Goal: Obtain resource: Download file/media

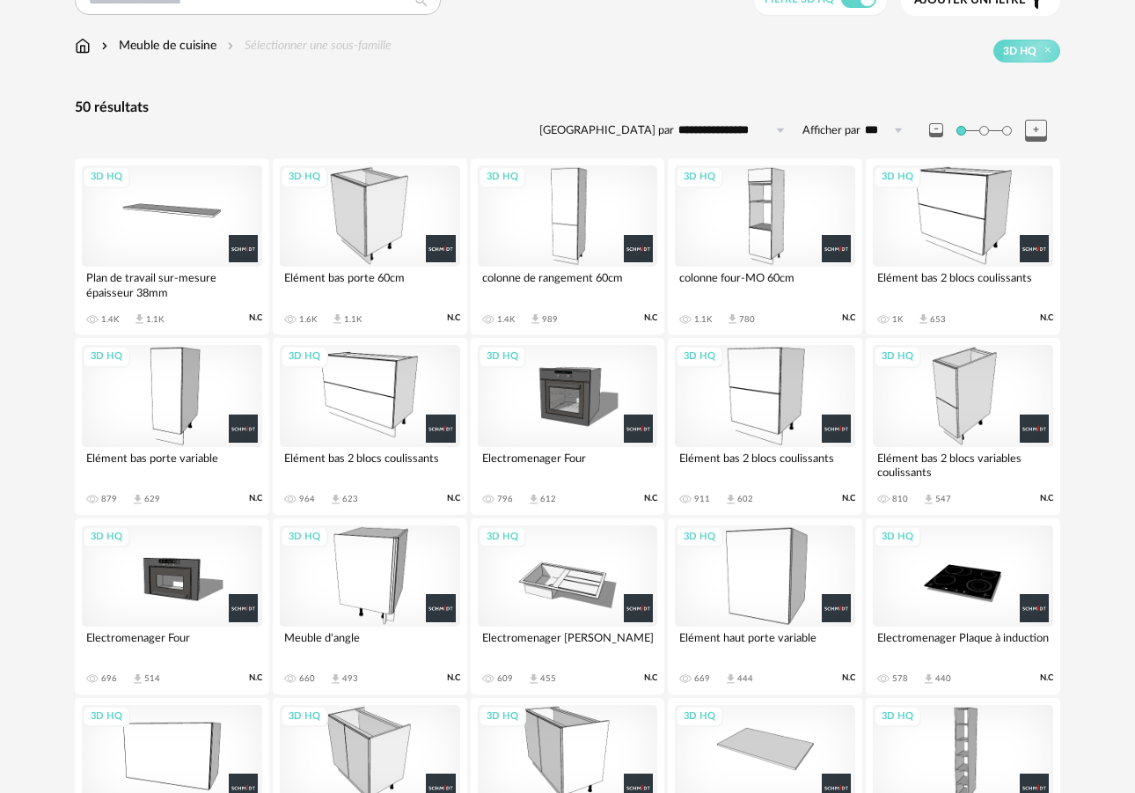
scroll to position [164, 0]
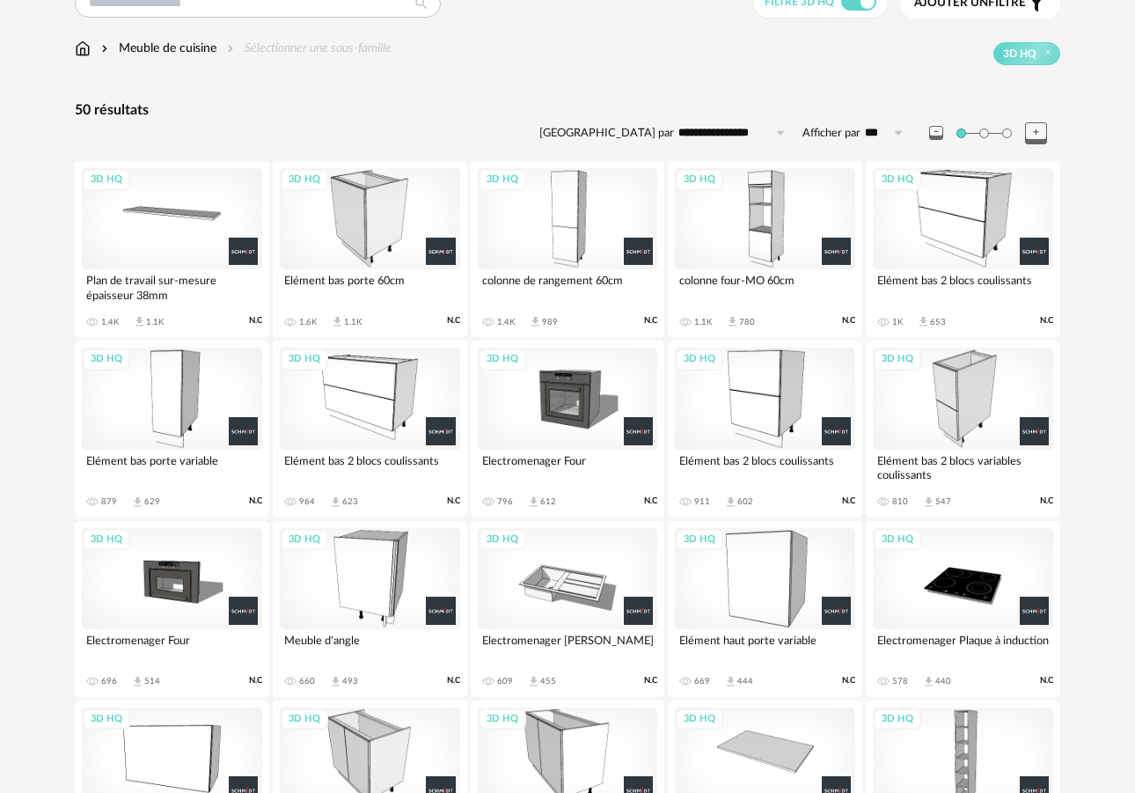
click at [547, 223] on div "3D HQ" at bounding box center [568, 218] width 180 height 101
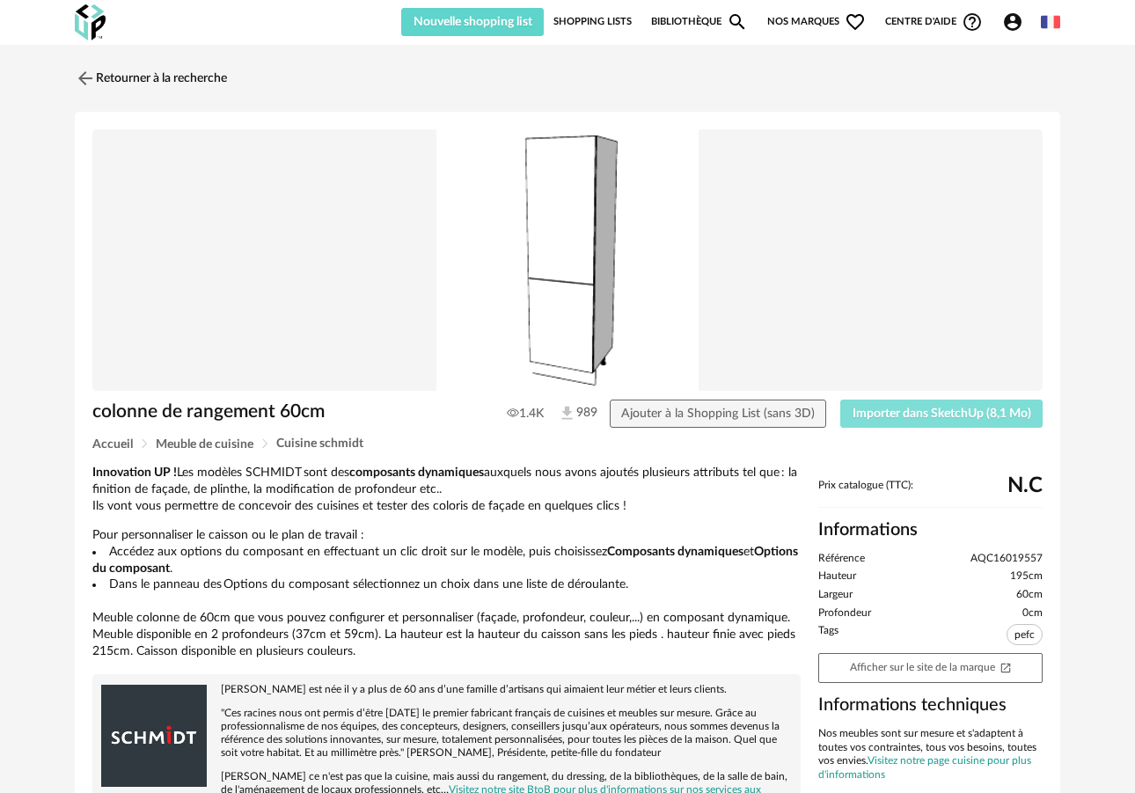
click at [942, 417] on span "Importer dans SketchUp (8,1 Mo)" at bounding box center [942, 413] width 179 height 12
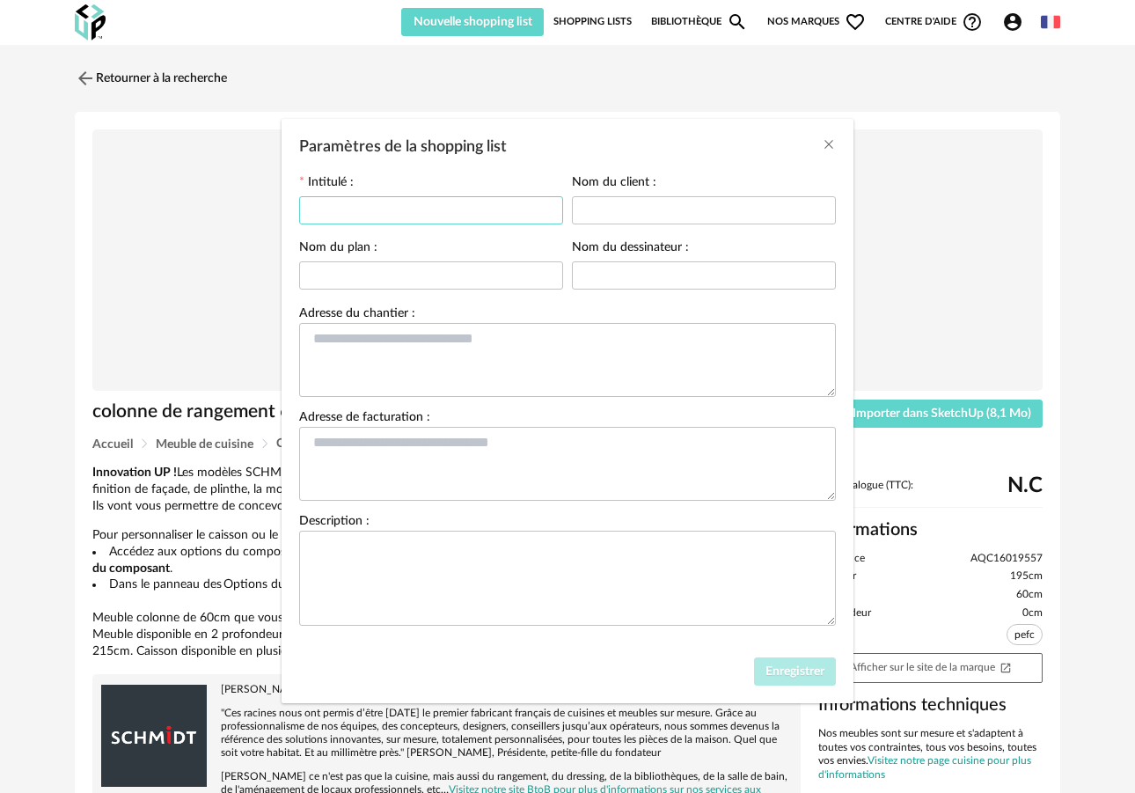
click at [517, 209] on input "Paramètres de la shopping list" at bounding box center [431, 210] width 264 height 28
type input "**********"
click at [646, 211] on input "Paramètres de la shopping list" at bounding box center [704, 210] width 264 height 28
type input "**********"
type input "*******"
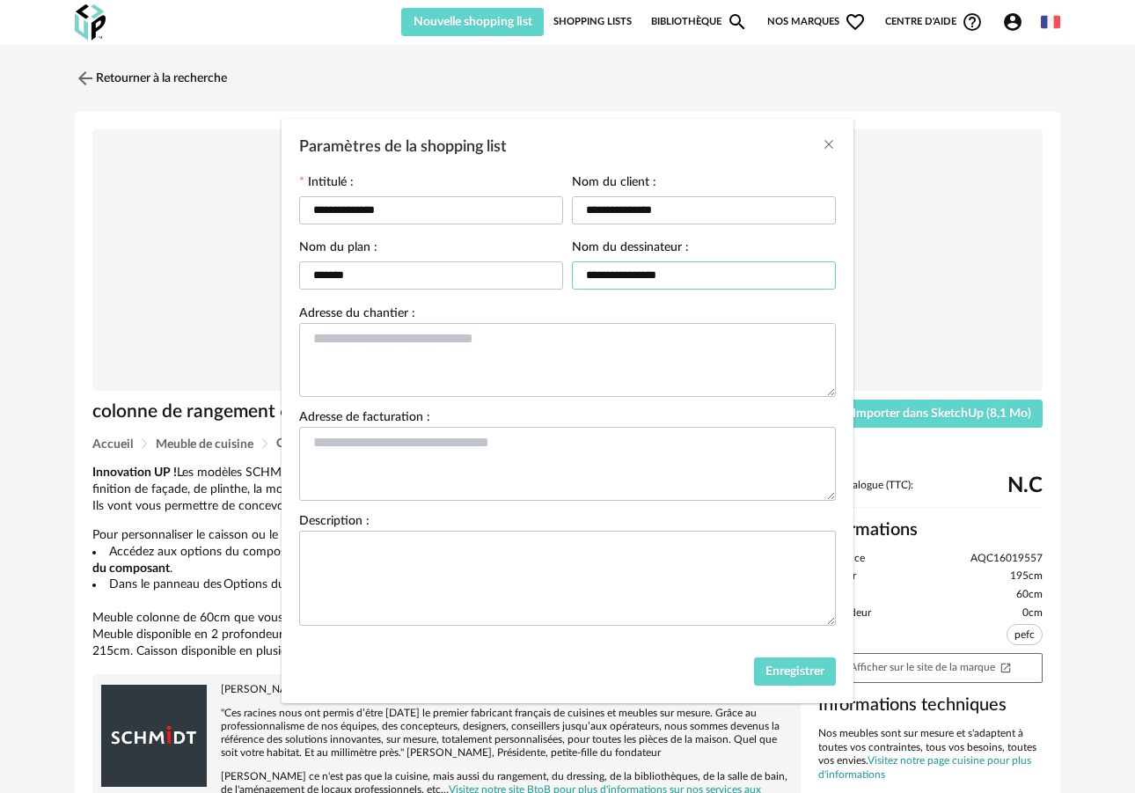
type input "**********"
click at [732, 348] on textarea "Paramètres de la shopping list" at bounding box center [567, 360] width 537 height 74
type textarea "**********"
click at [801, 678] on span "Enregistrer" at bounding box center [795, 671] width 59 height 12
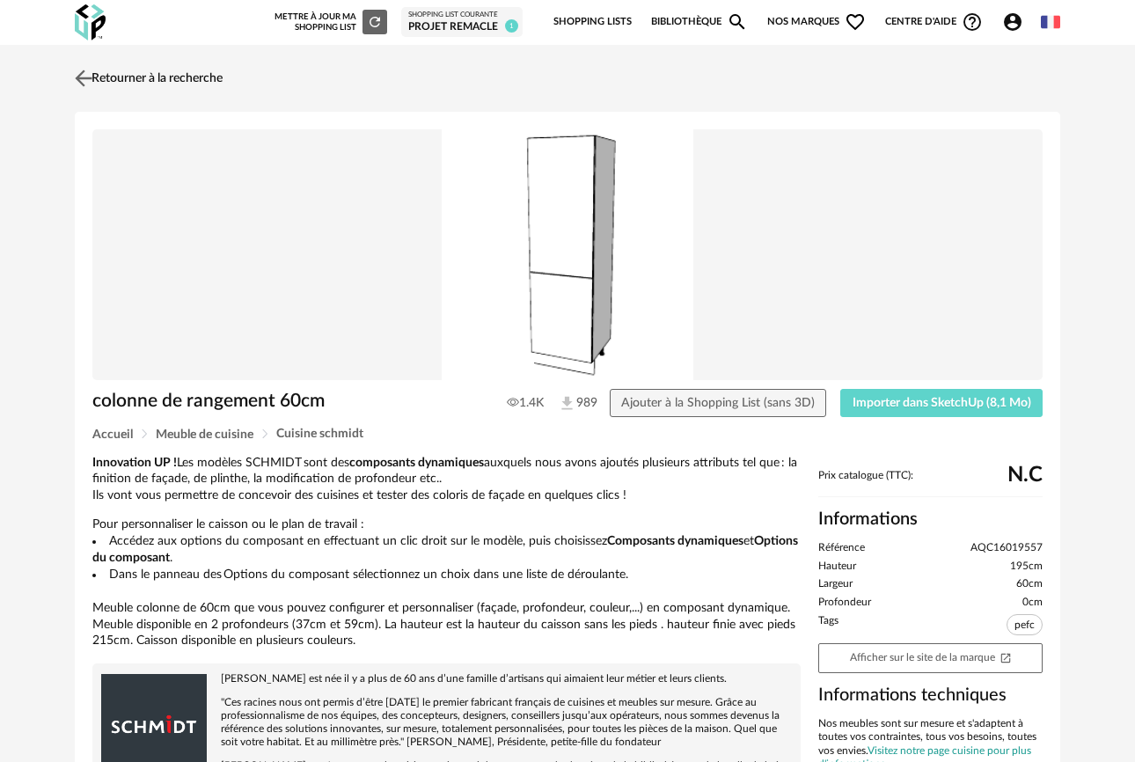
click at [88, 77] on img at bounding box center [84, 78] width 26 height 26
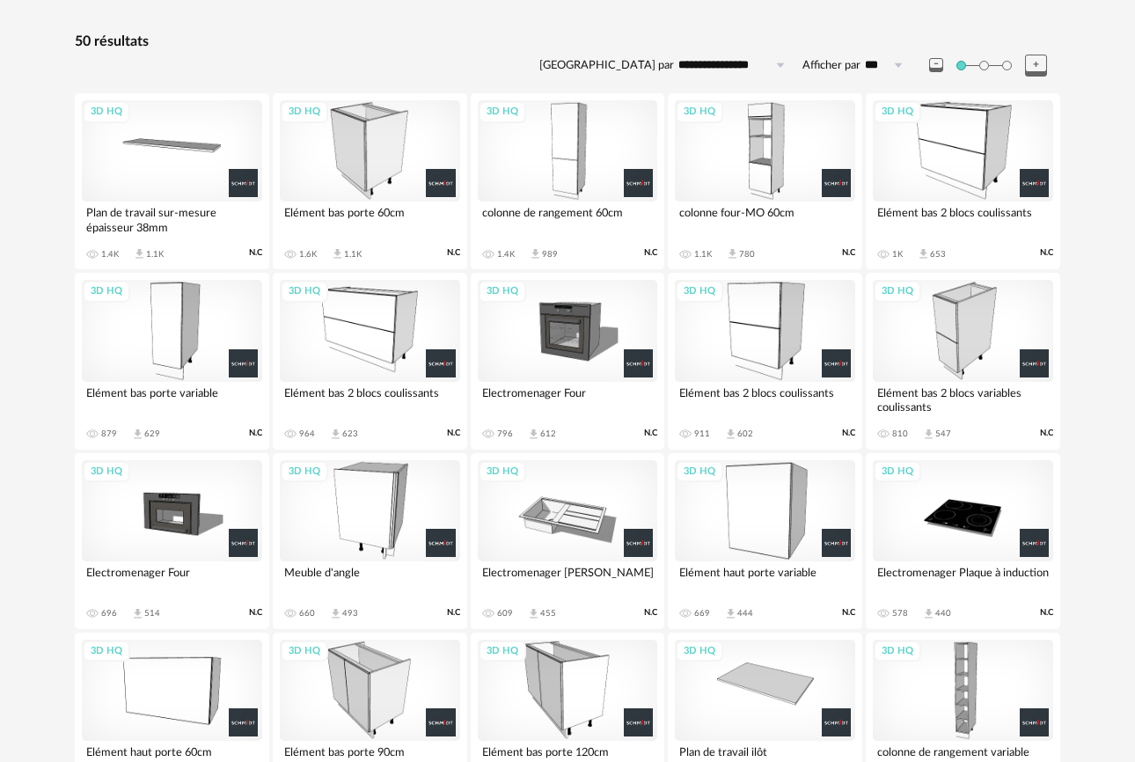
scroll to position [202, 0]
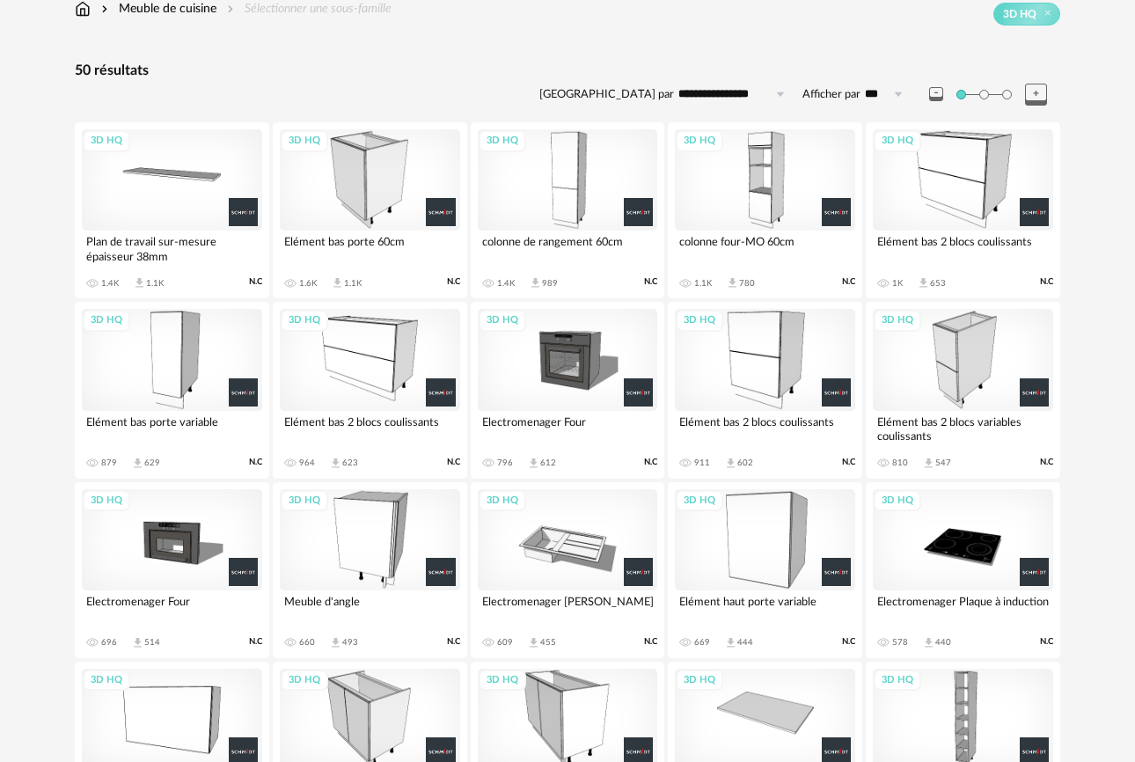
click at [354, 181] on div "3D HQ" at bounding box center [370, 179] width 180 height 101
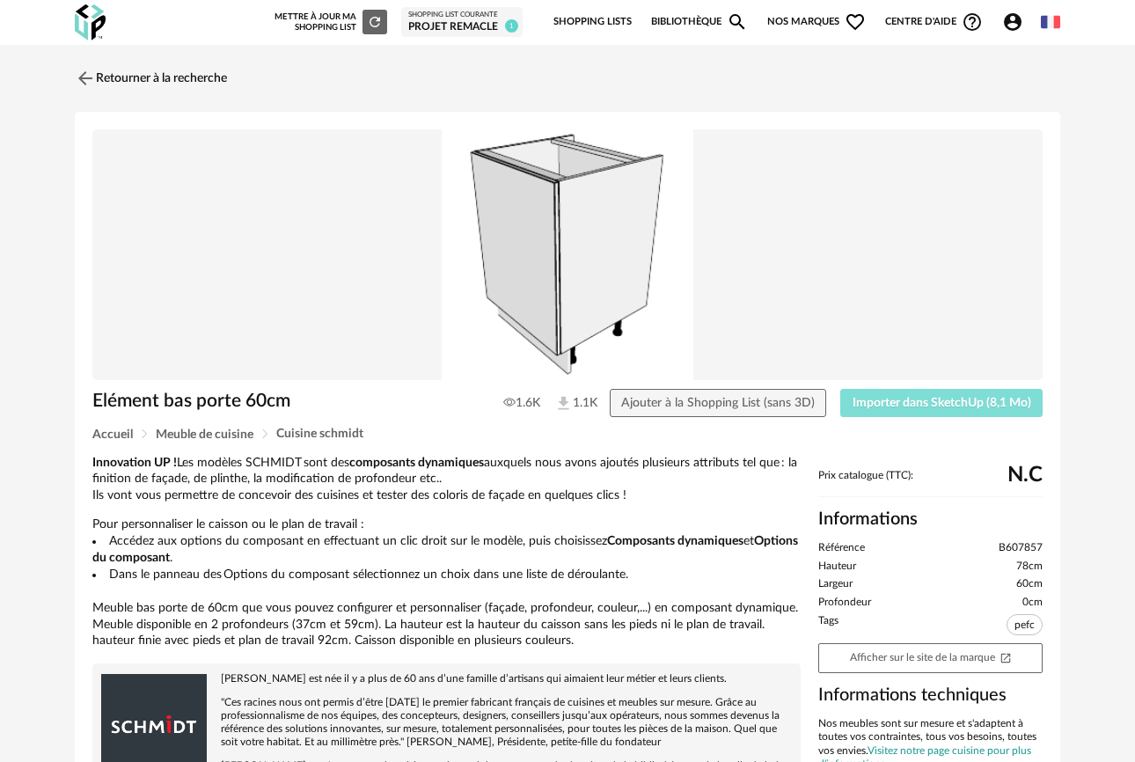
click at [966, 399] on span "Importer dans SketchUp (8,1 Mo)" at bounding box center [942, 403] width 179 height 12
click at [84, 77] on img at bounding box center [84, 78] width 26 height 26
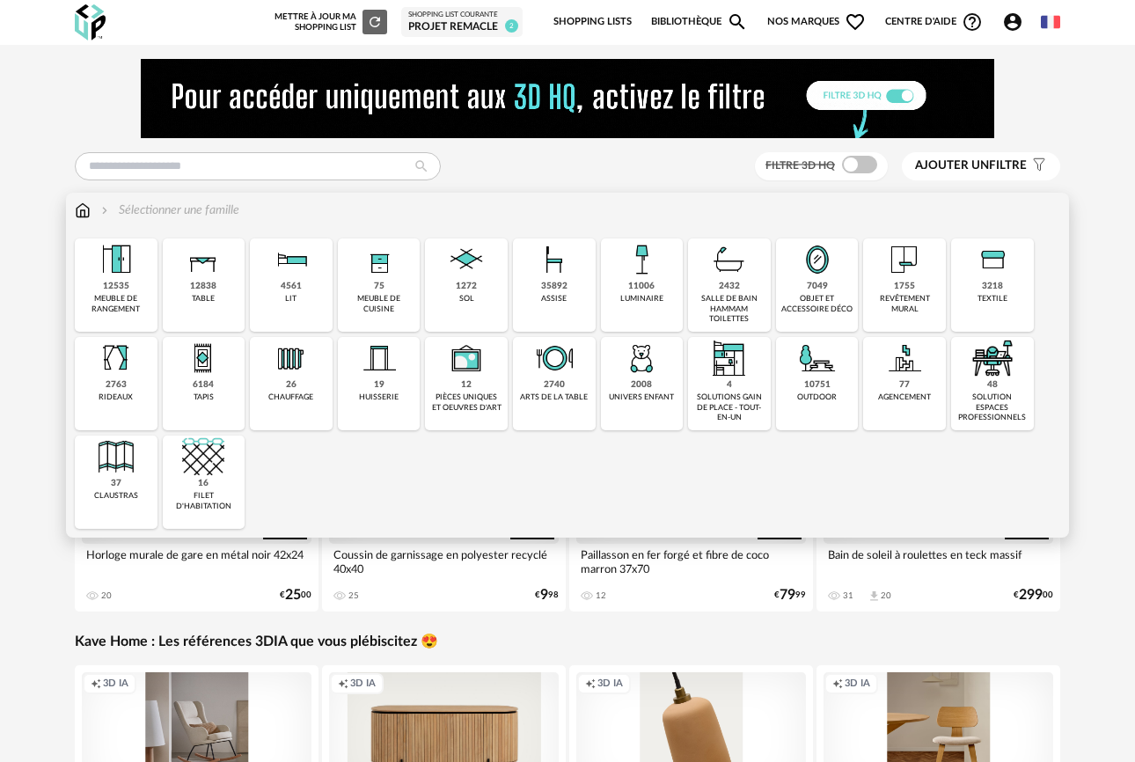
drag, startPoint x: 380, startPoint y: 287, endPoint x: 948, endPoint y: 78, distance: 604.7
click at [381, 287] on div "75" at bounding box center [379, 286] width 11 height 11
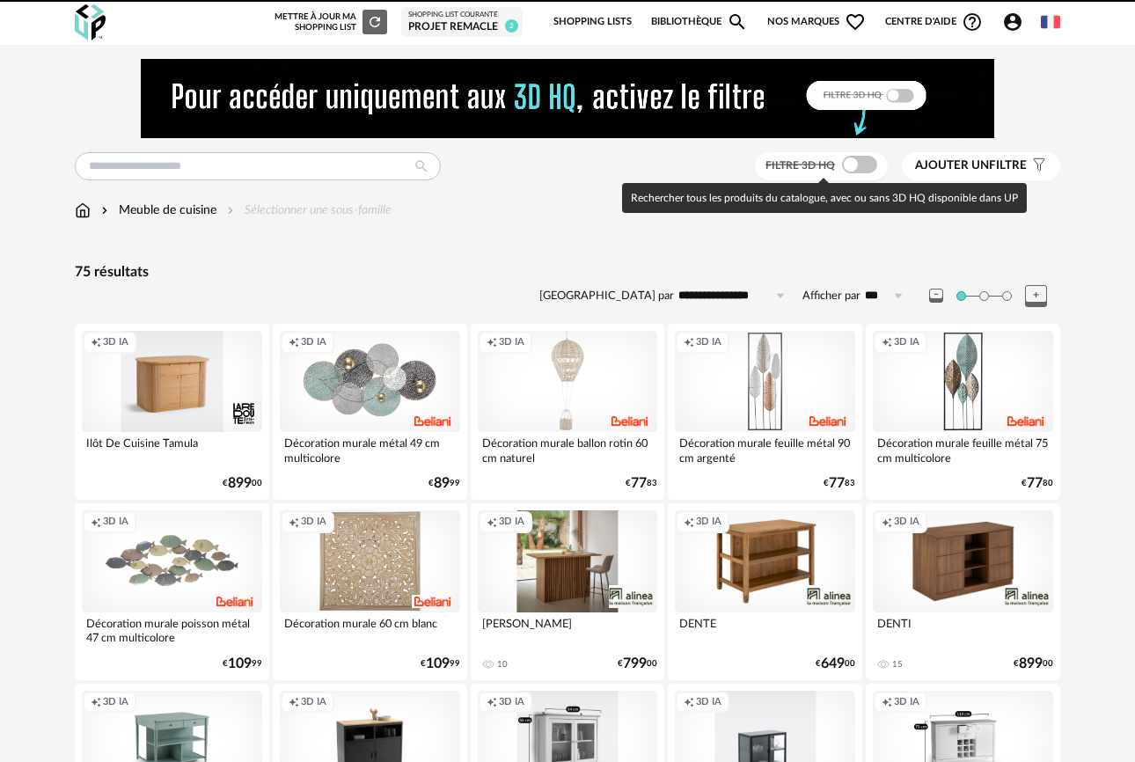
click at [847, 165] on span at bounding box center [859, 165] width 35 height 18
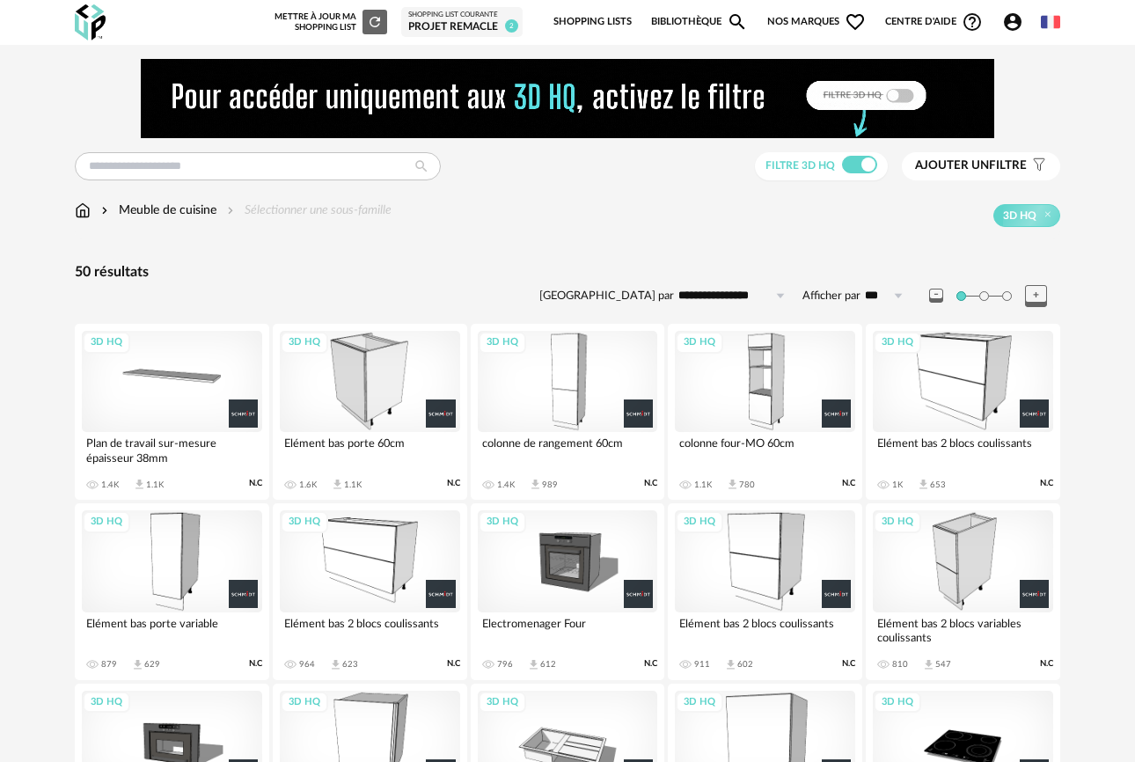
click at [971, 390] on div "3D HQ" at bounding box center [963, 381] width 180 height 101
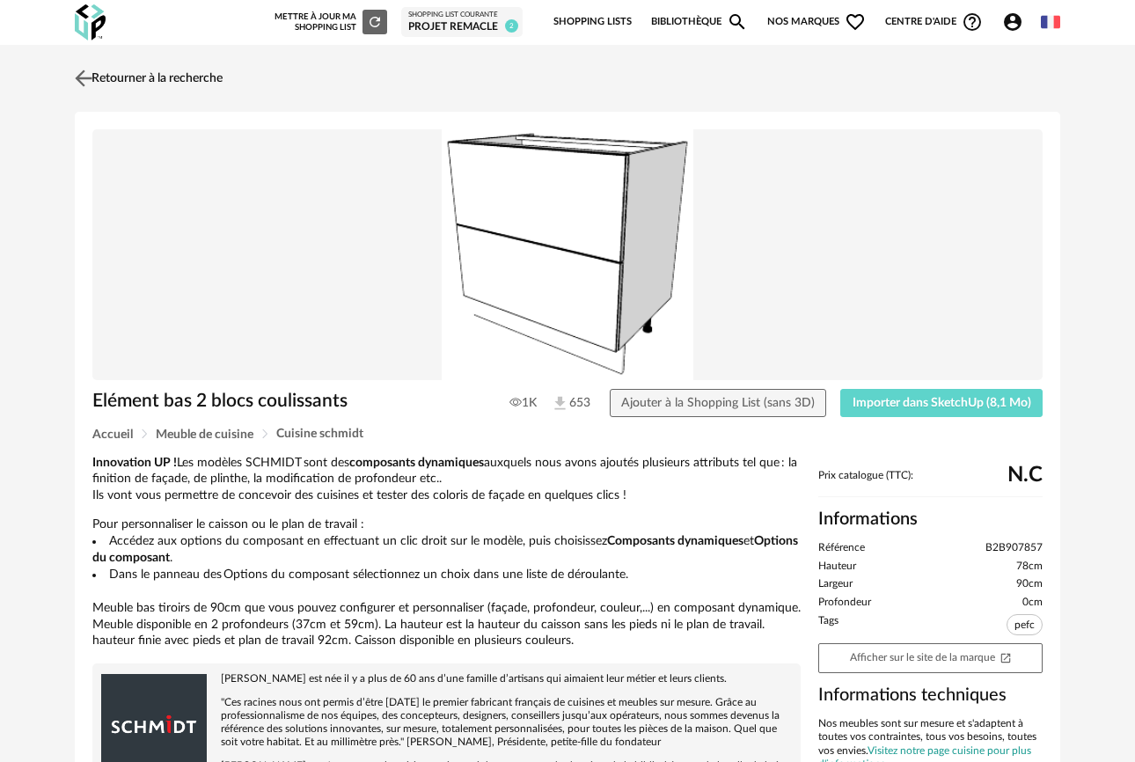
click at [84, 76] on img at bounding box center [84, 78] width 26 height 26
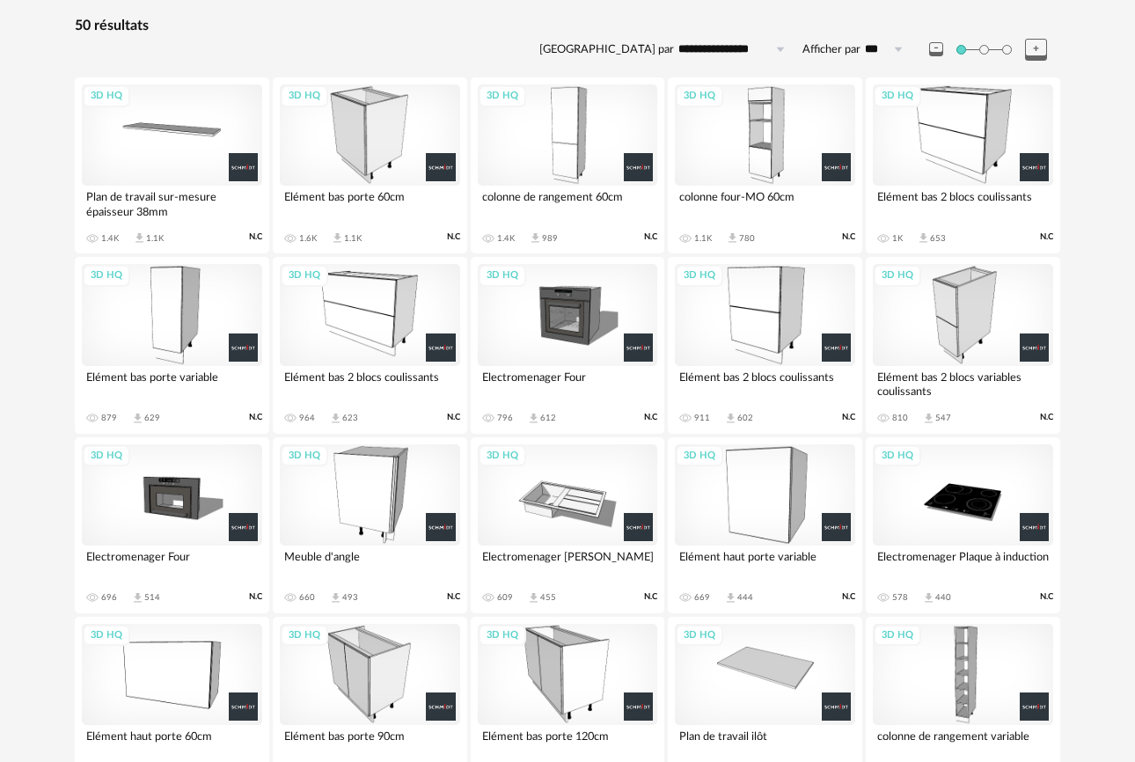
scroll to position [253, 0]
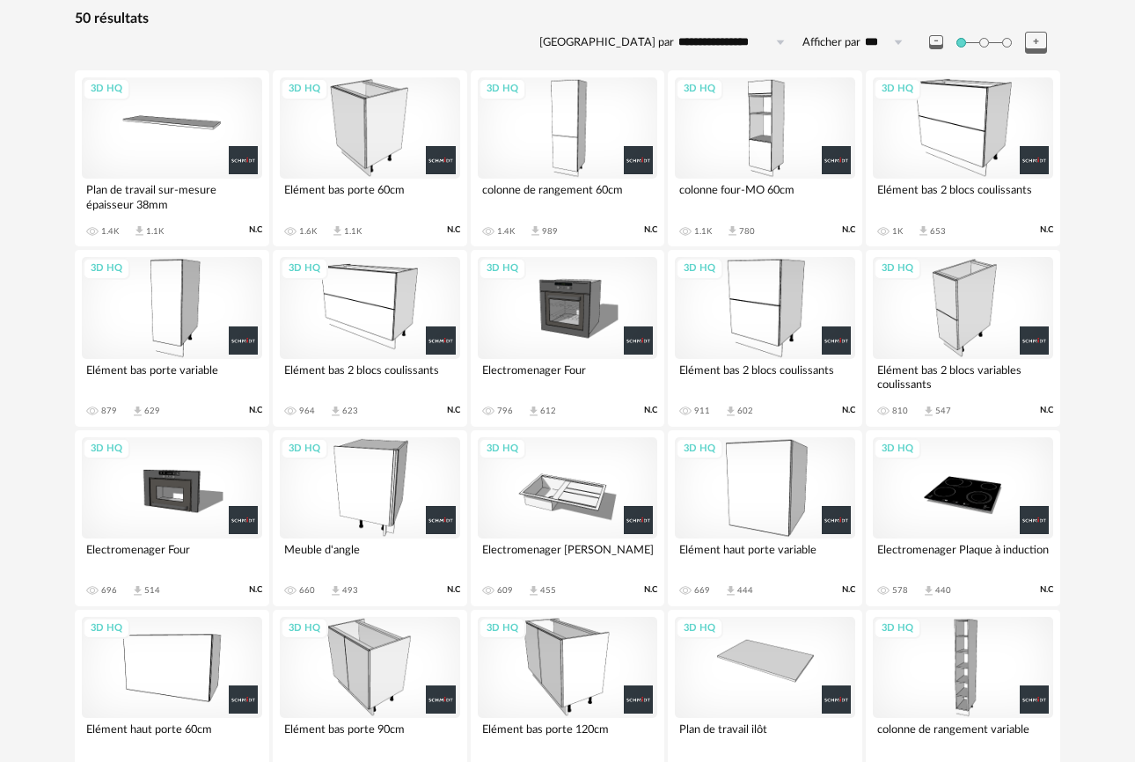
click at [180, 312] on div "3D HQ" at bounding box center [172, 307] width 180 height 101
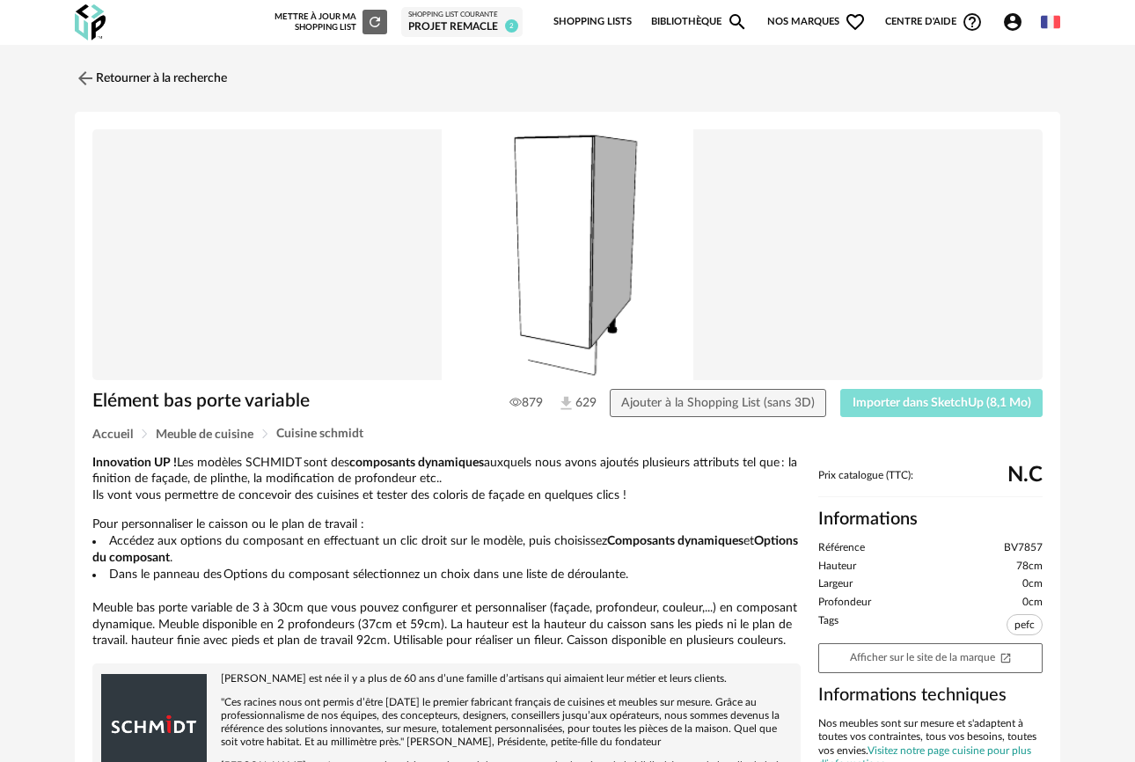
click at [957, 413] on button "Importer dans SketchUp (8,1 Mo)" at bounding box center [941, 403] width 202 height 28
click at [905, 398] on span "Importer dans SketchUp (8,1 Mo)" at bounding box center [942, 403] width 179 height 12
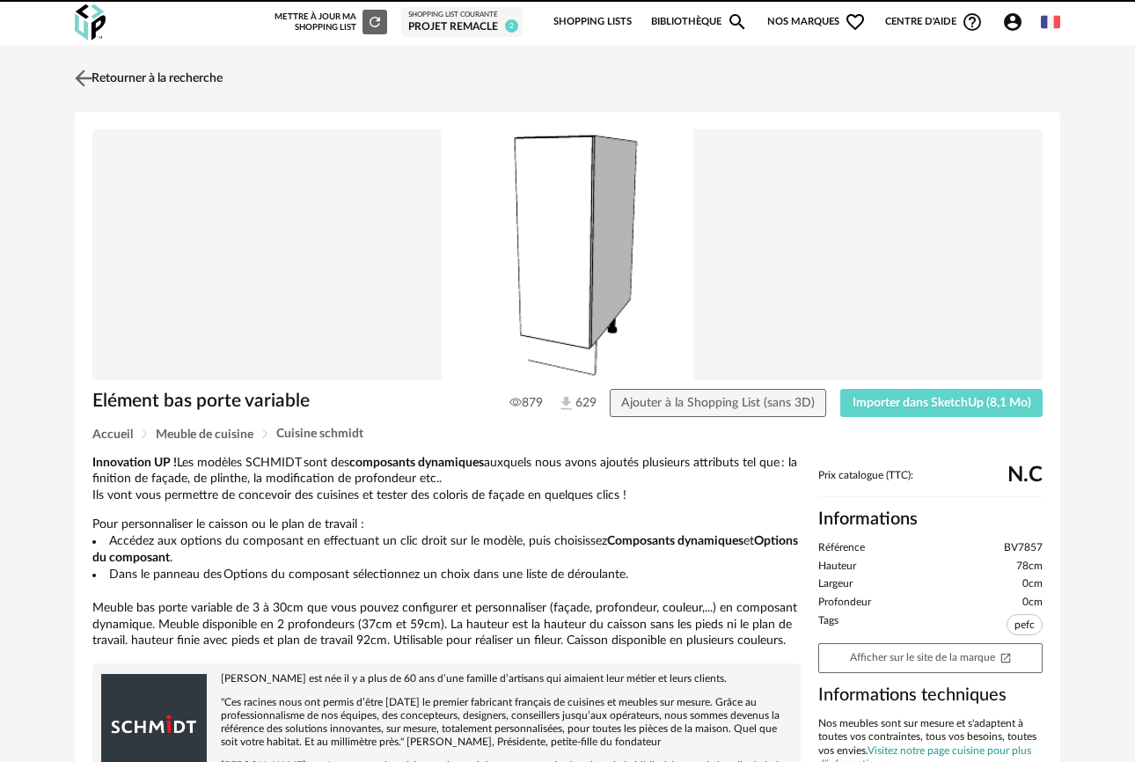
click at [103, 81] on link "Retourner à la recherche" at bounding box center [146, 78] width 152 height 39
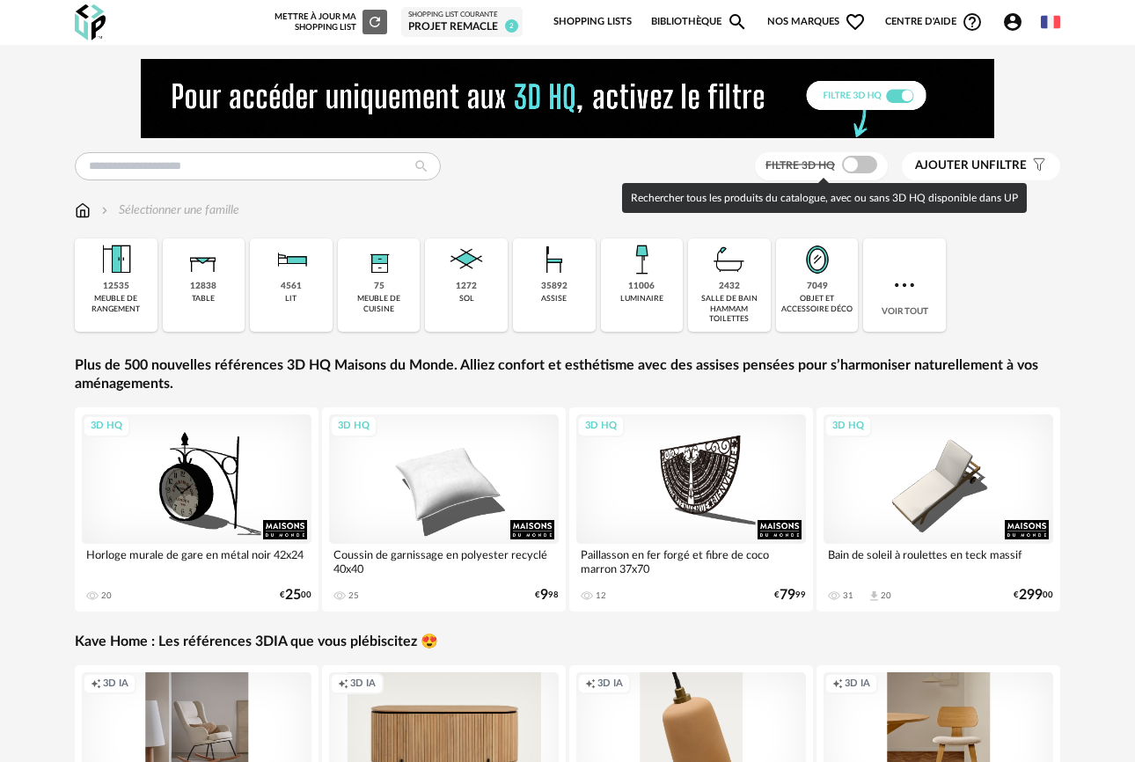
click at [870, 169] on span at bounding box center [859, 165] width 35 height 18
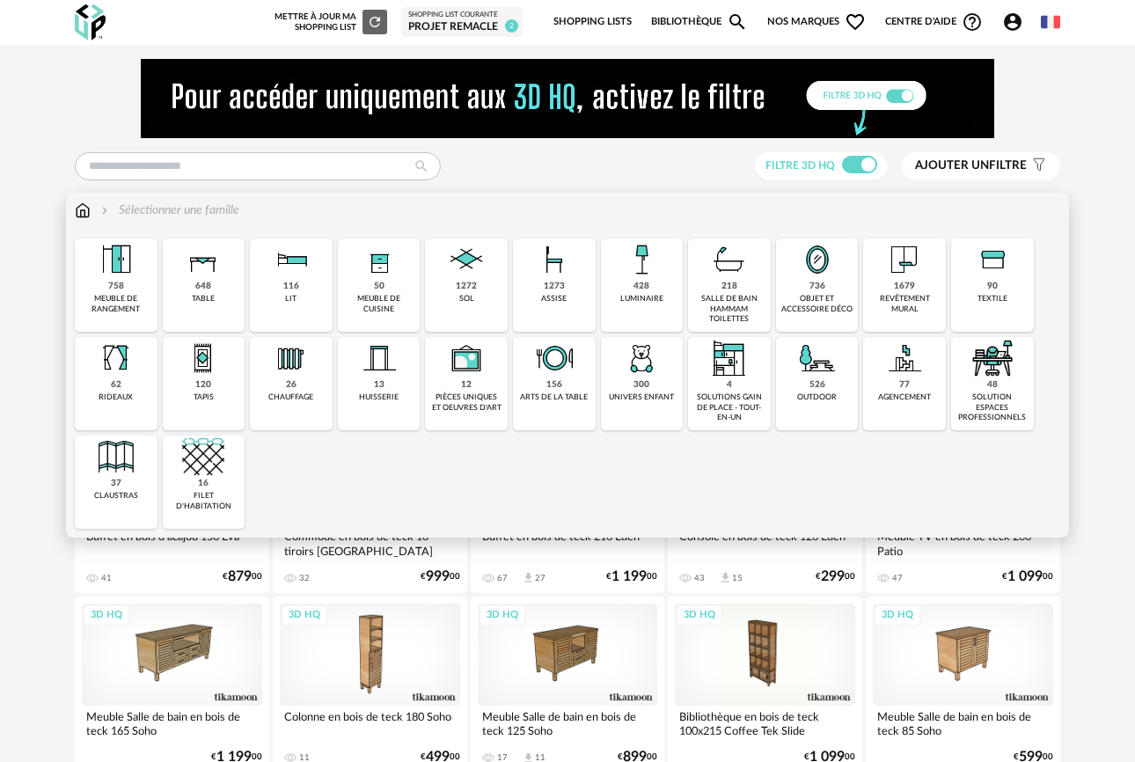
click at [385, 292] on div "50 meuble de cuisine" at bounding box center [379, 284] width 83 height 93
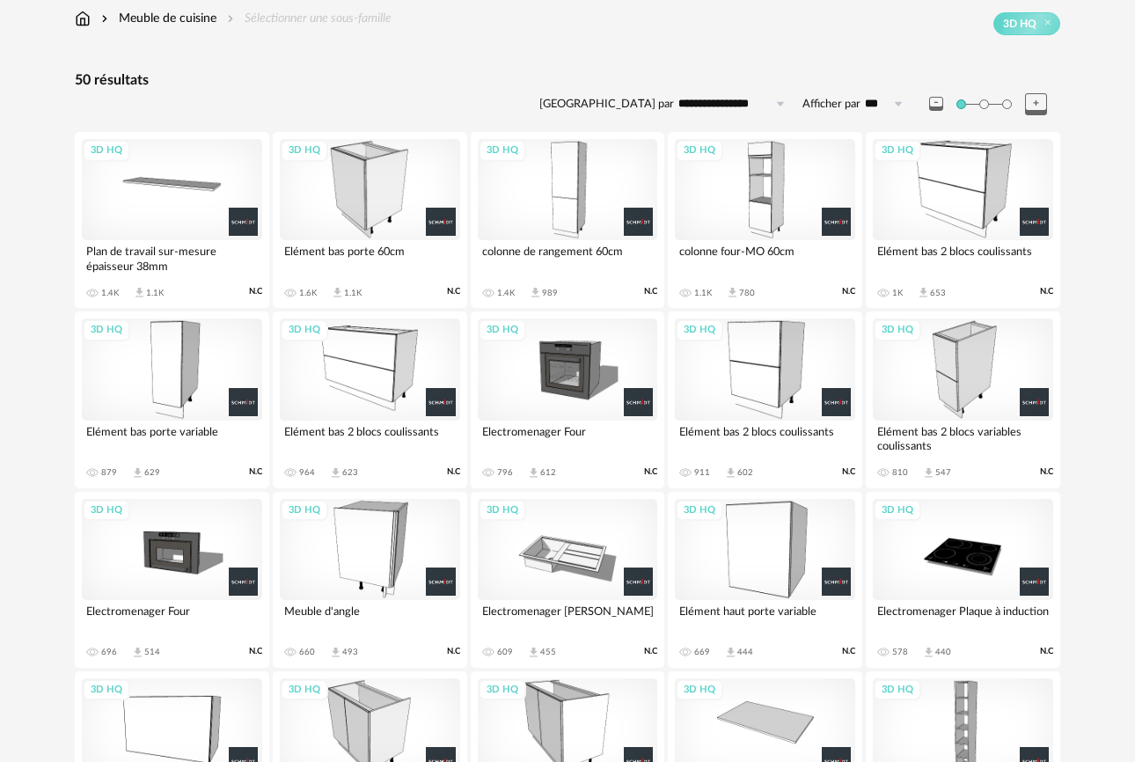
scroll to position [187, 0]
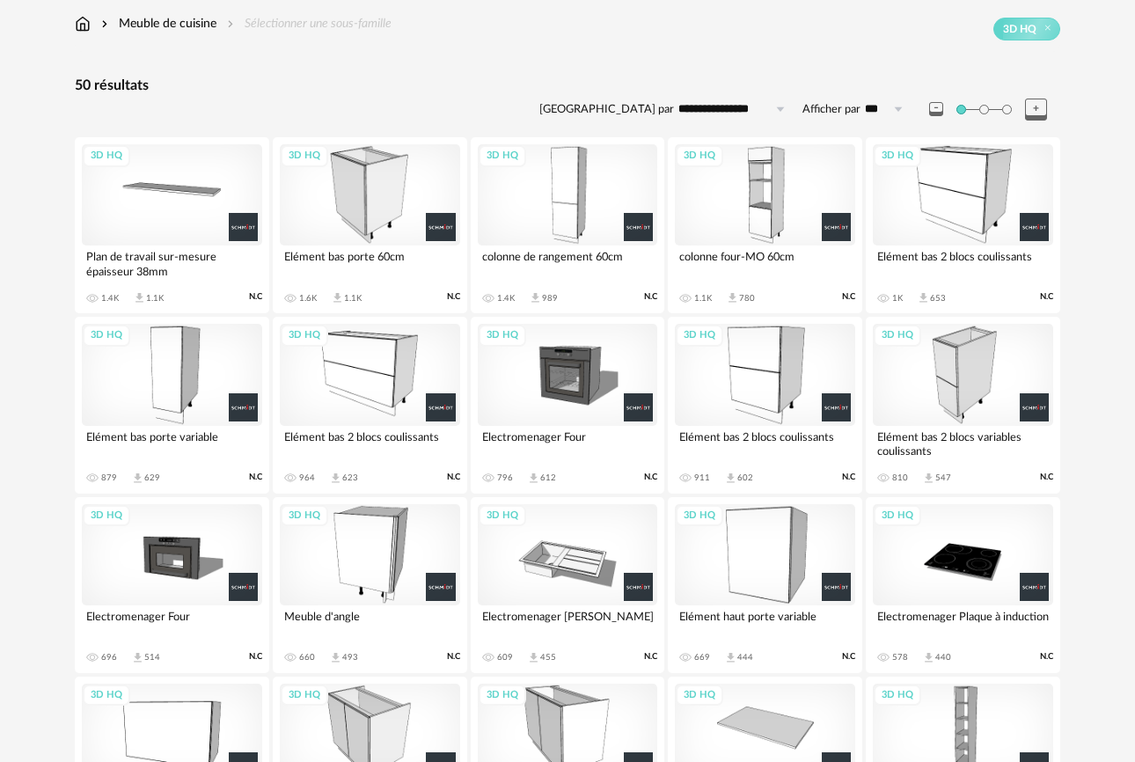
click at [174, 199] on div "3D HQ" at bounding box center [172, 194] width 180 height 101
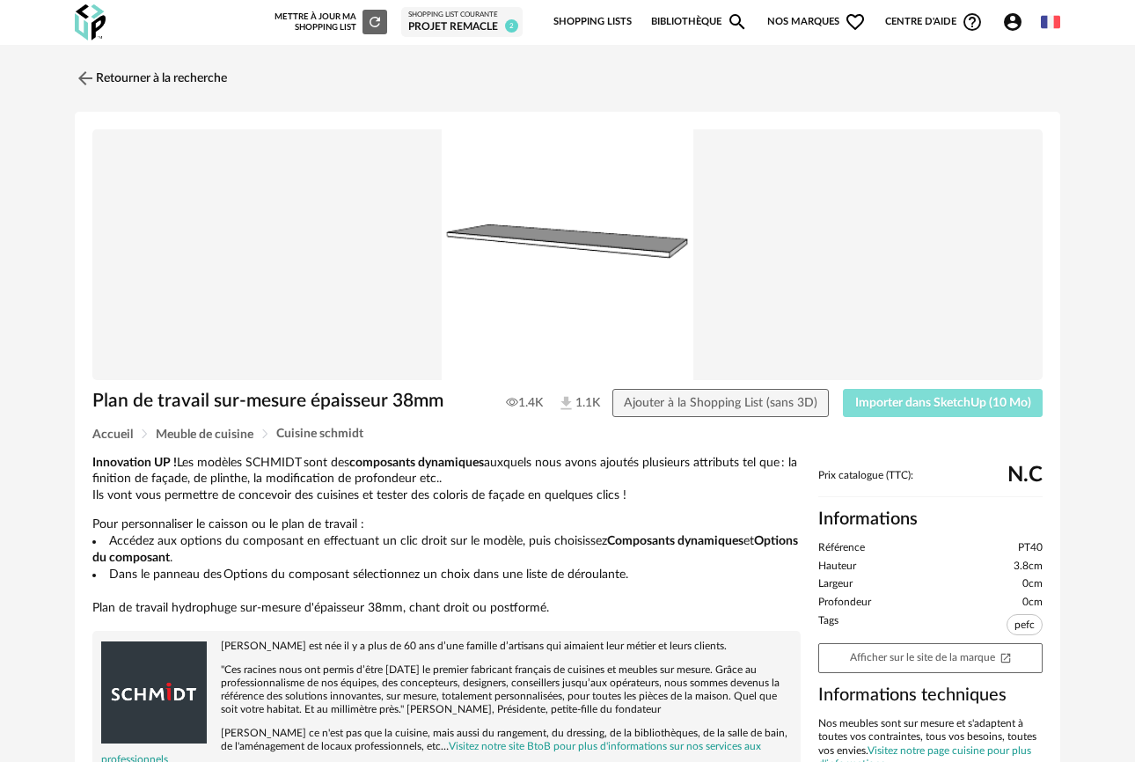
click at [923, 407] on span "Importer dans SketchUp (10 Mo)" at bounding box center [943, 403] width 176 height 12
click at [90, 80] on img at bounding box center [84, 78] width 26 height 26
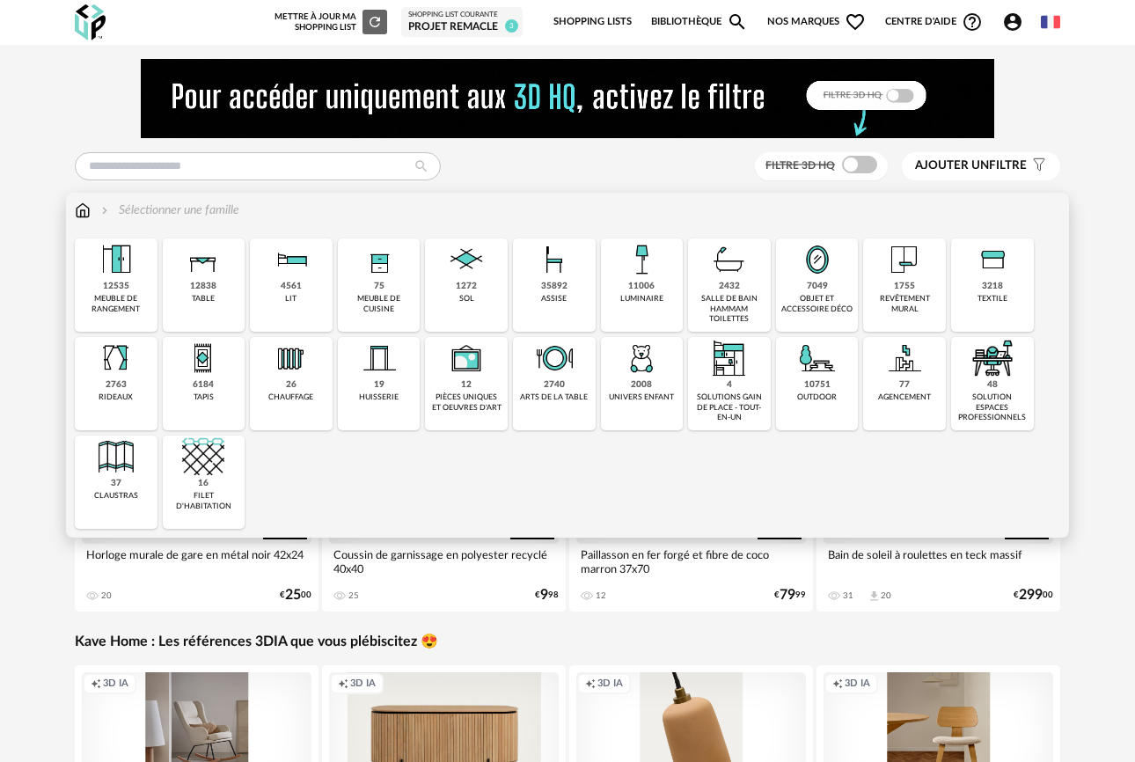
click at [377, 289] on div "75" at bounding box center [379, 286] width 11 height 11
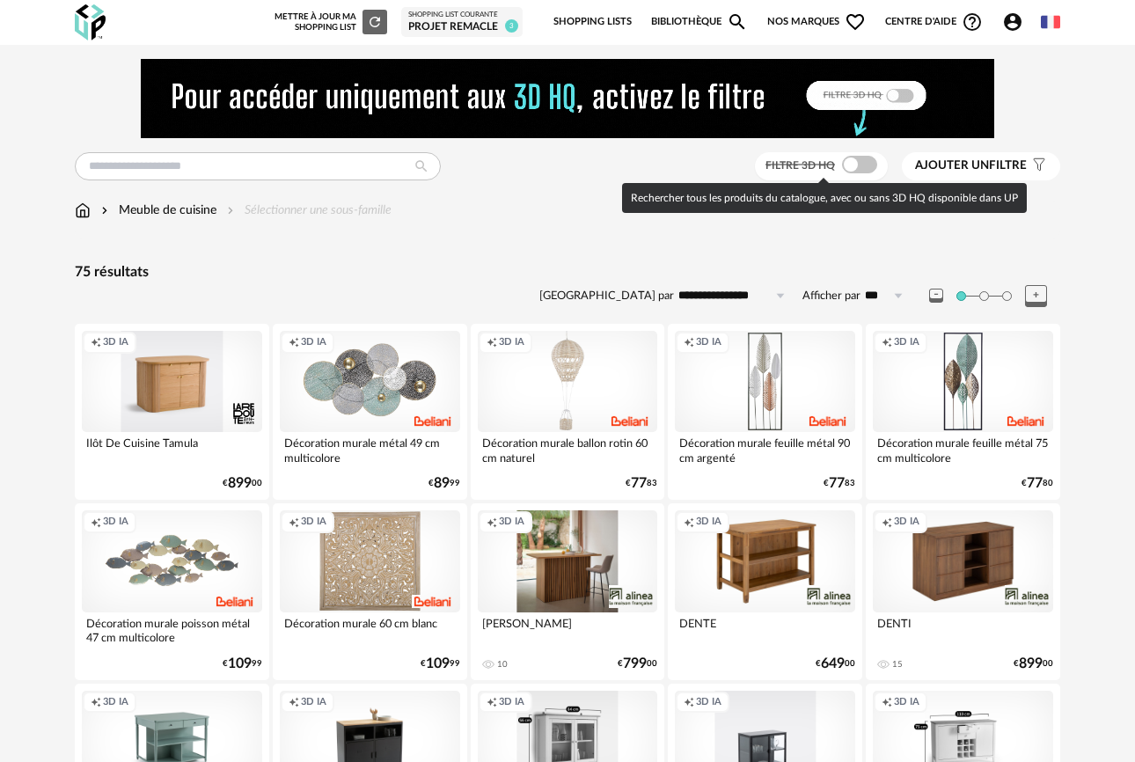
click at [853, 166] on span at bounding box center [859, 165] width 35 height 18
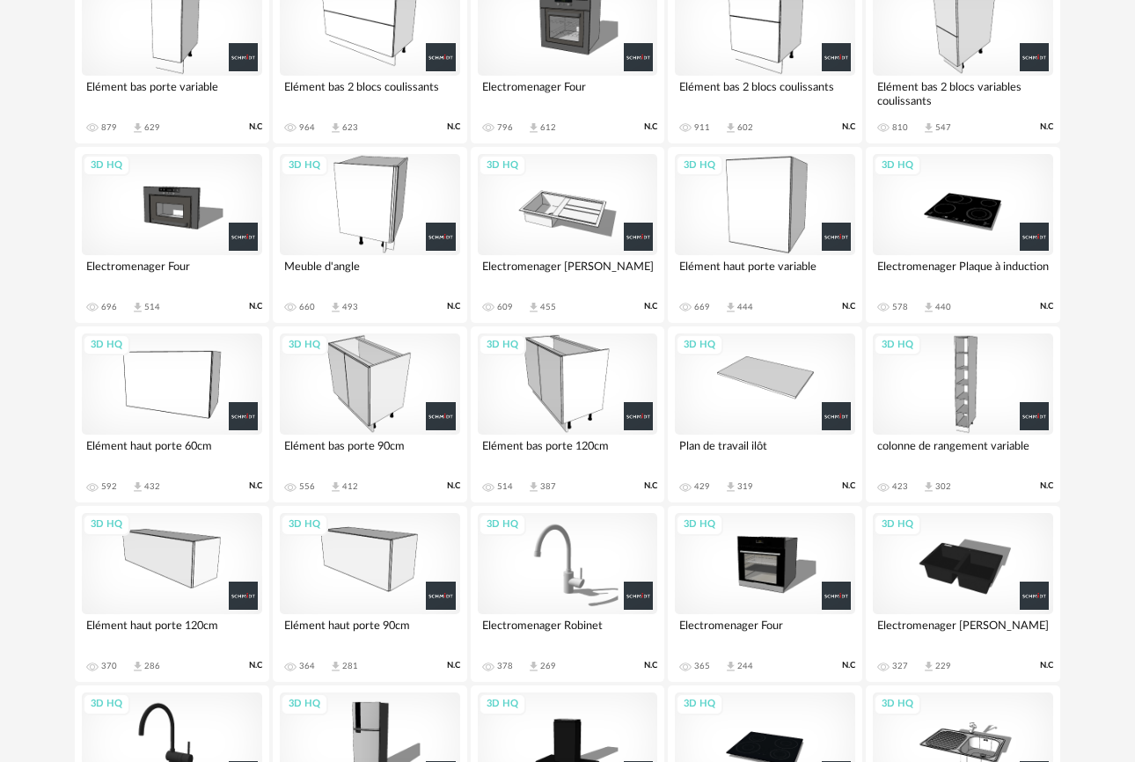
scroll to position [534, 0]
click at [179, 389] on div "3D HQ" at bounding box center [172, 383] width 180 height 101
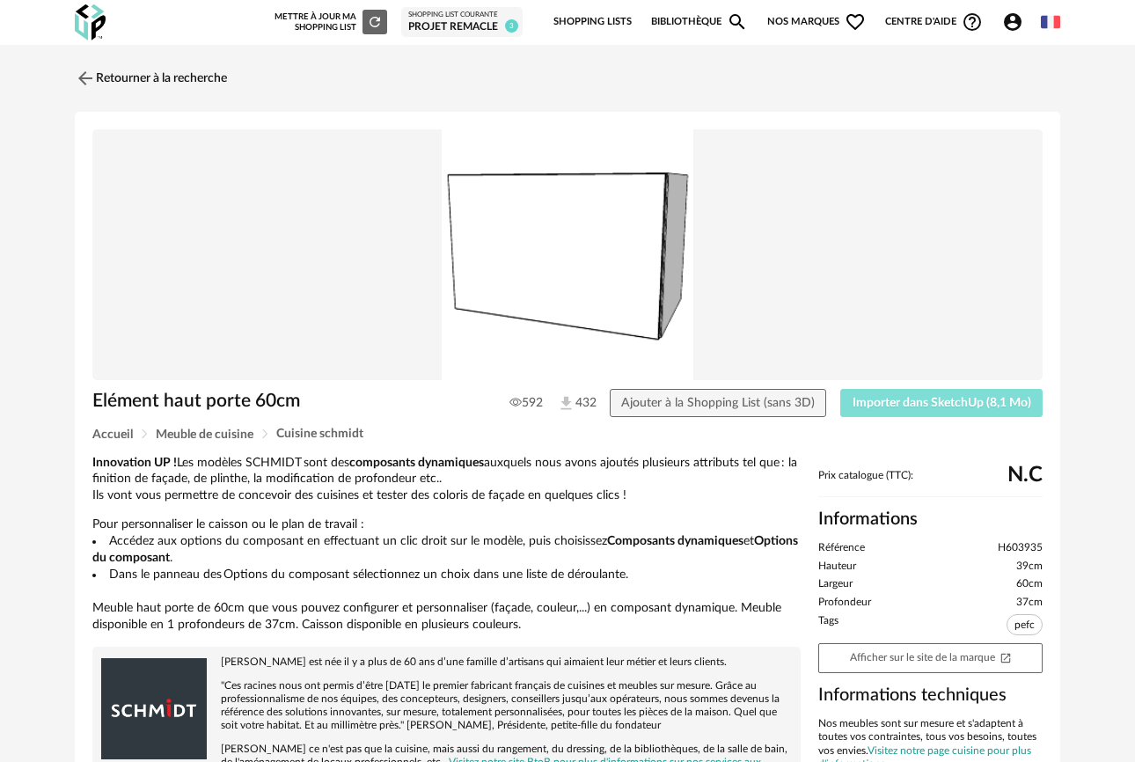
click at [976, 412] on button "Importer dans SketchUp (8,1 Mo)" at bounding box center [941, 403] width 202 height 28
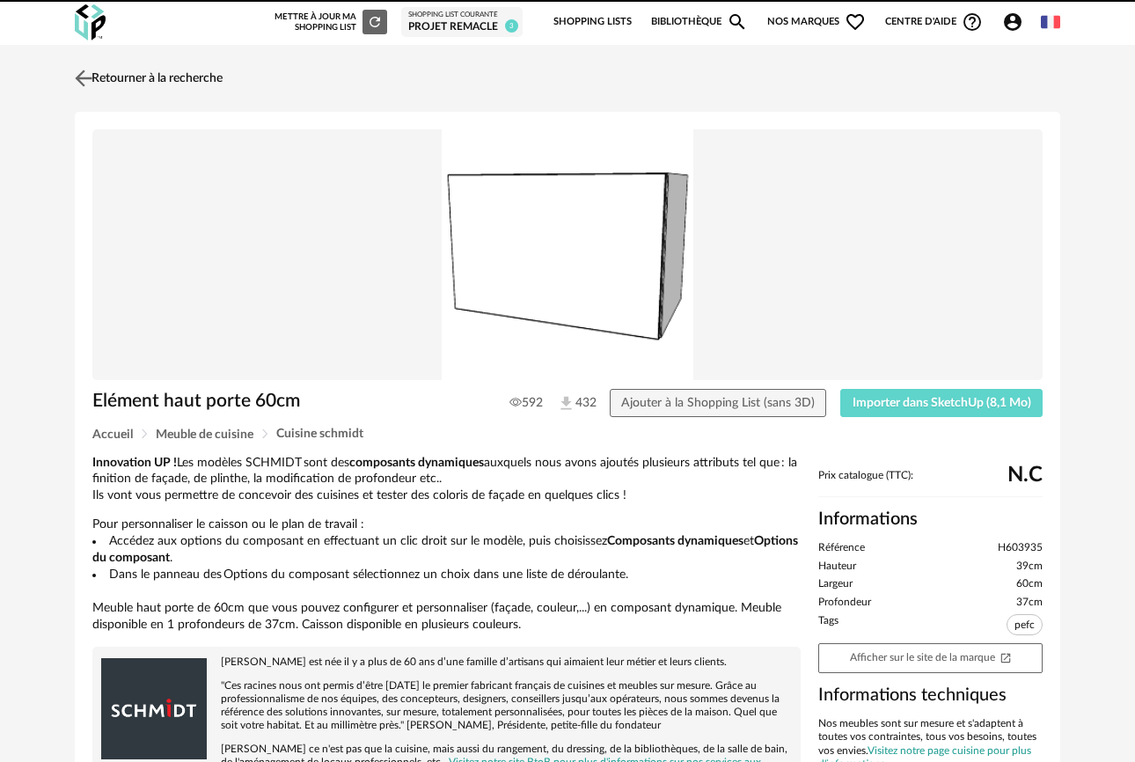
click at [106, 78] on link "Retourner à la recherche" at bounding box center [146, 78] width 152 height 39
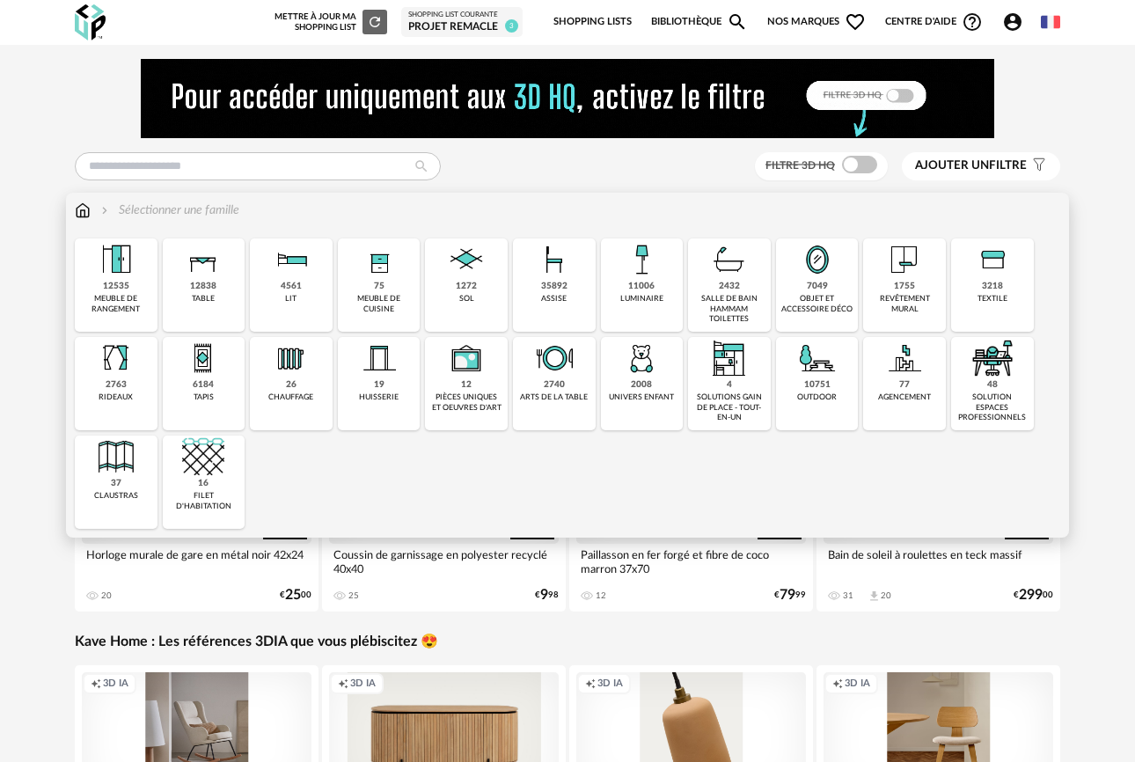
drag, startPoint x: 385, startPoint y: 296, endPoint x: 689, endPoint y: 198, distance: 319.7
click at [386, 295] on div "meuble de cuisine" at bounding box center [379, 304] width 72 height 20
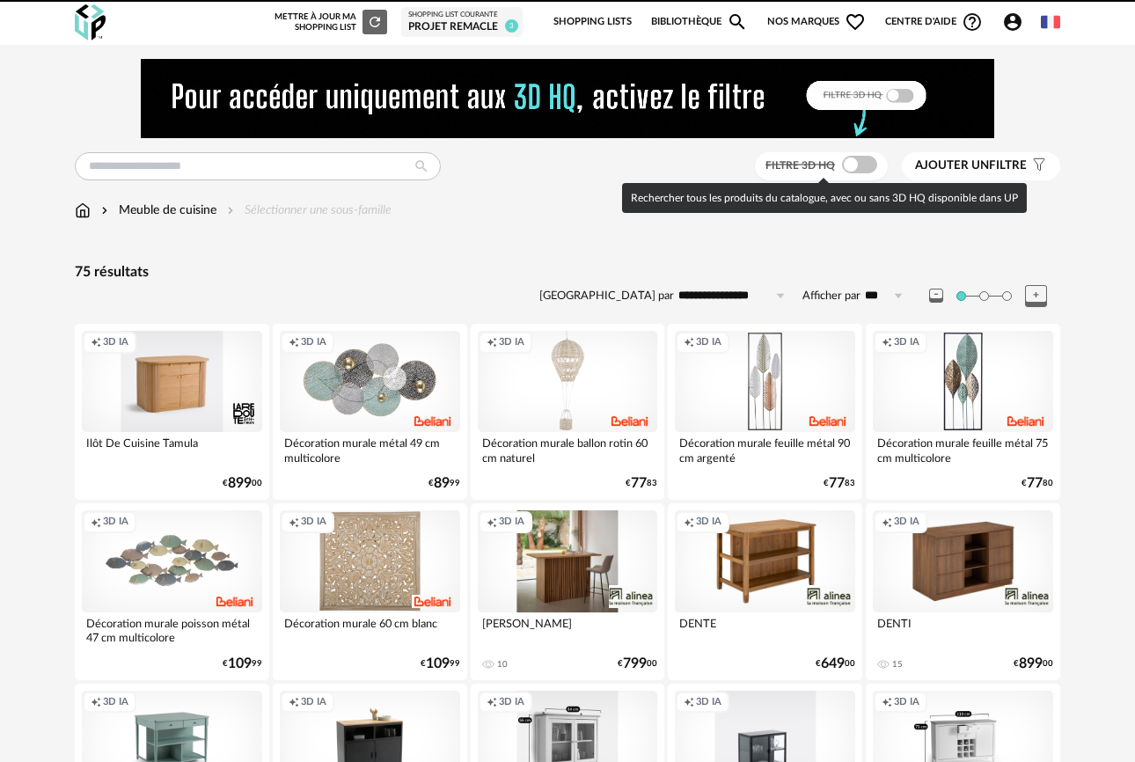
click at [859, 169] on span at bounding box center [859, 165] width 35 height 18
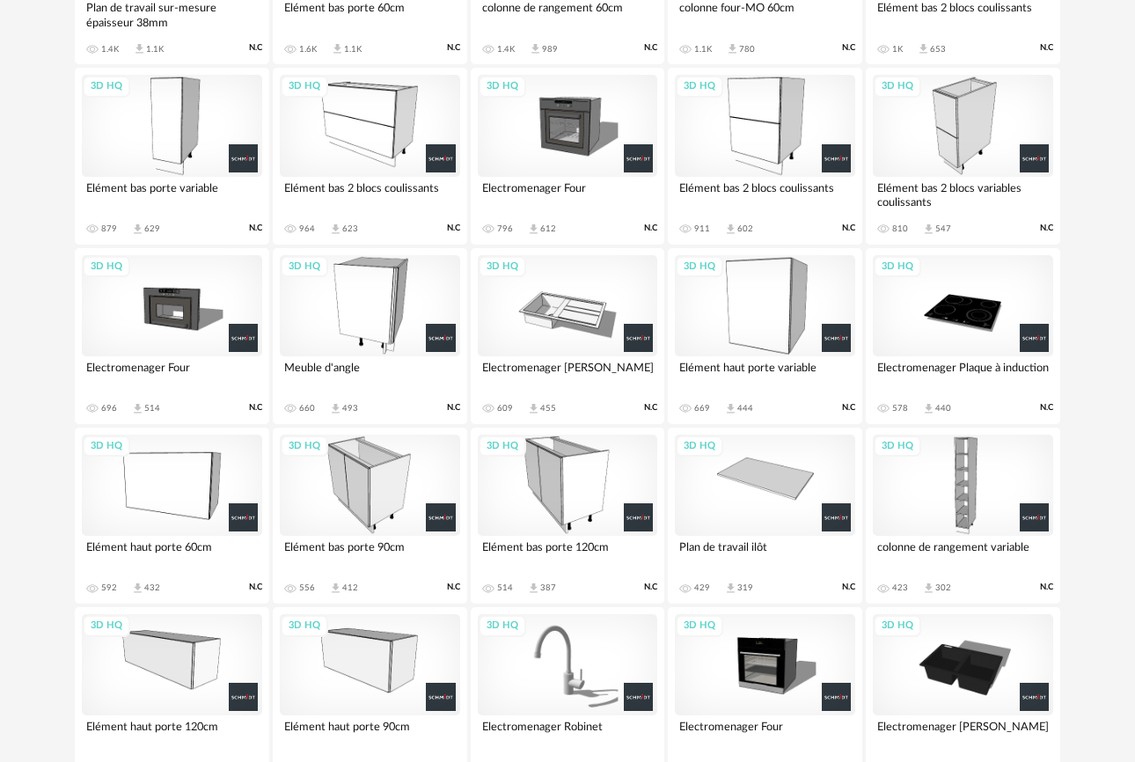
scroll to position [449, 0]
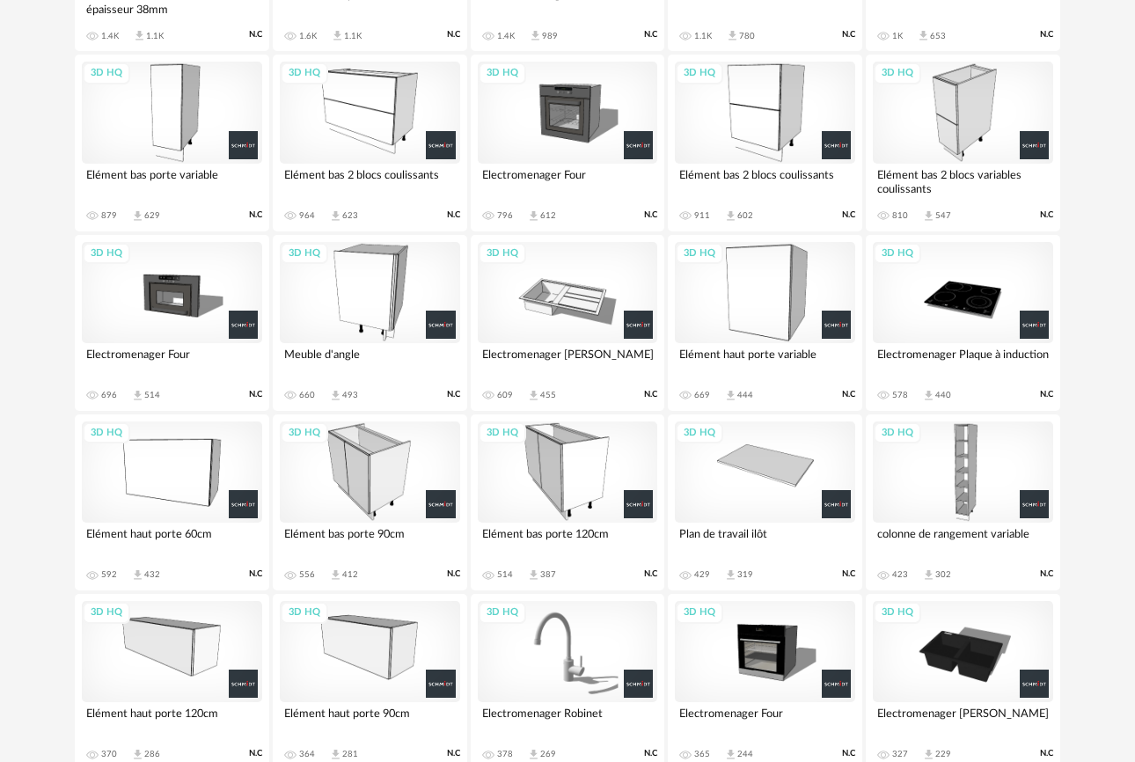
click at [763, 284] on div "3D HQ" at bounding box center [765, 292] width 180 height 101
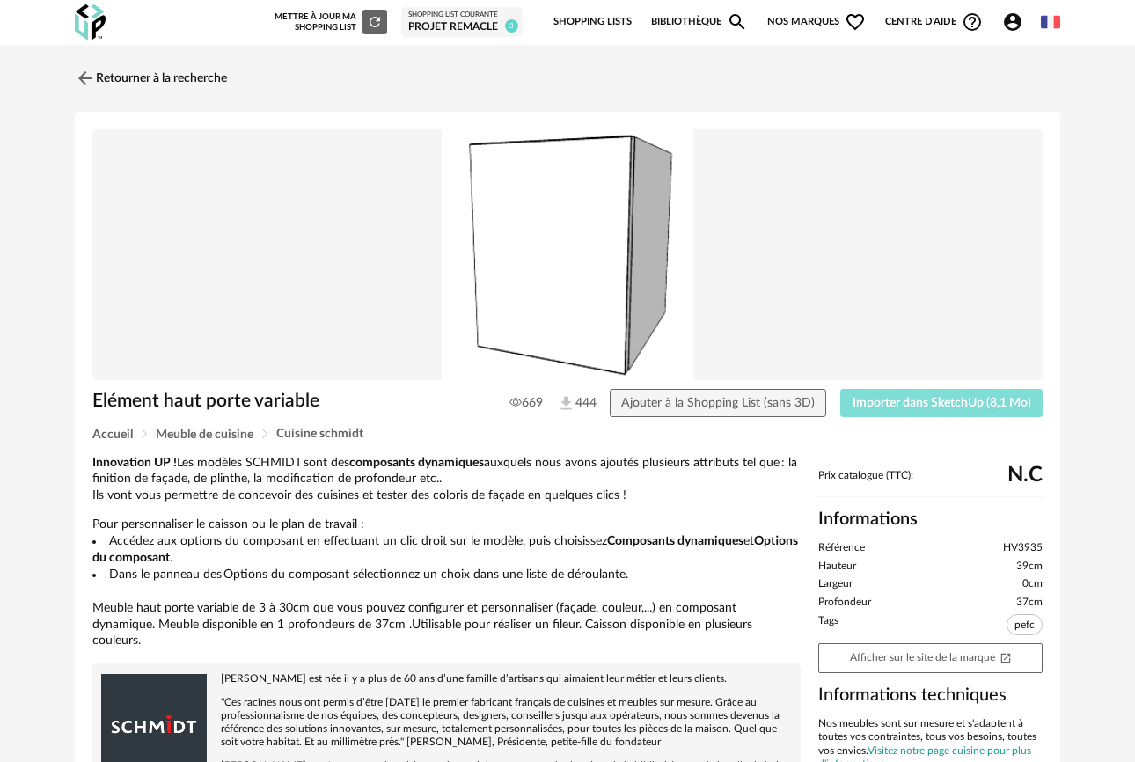
click at [923, 407] on span "Importer dans SketchUp (8,1 Mo)" at bounding box center [942, 403] width 179 height 12
click at [89, 77] on img at bounding box center [84, 78] width 26 height 26
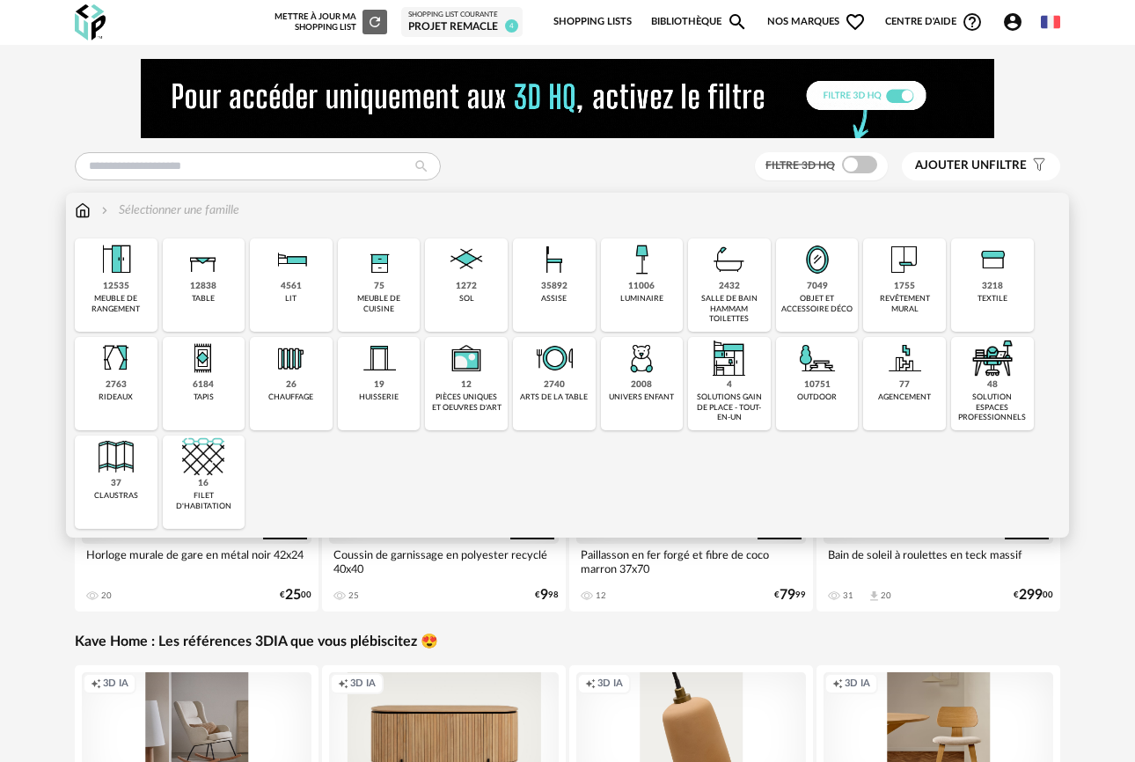
drag, startPoint x: 389, startPoint y: 304, endPoint x: 620, endPoint y: 273, distance: 233.5
click at [391, 302] on div "meuble de cuisine" at bounding box center [379, 304] width 72 height 20
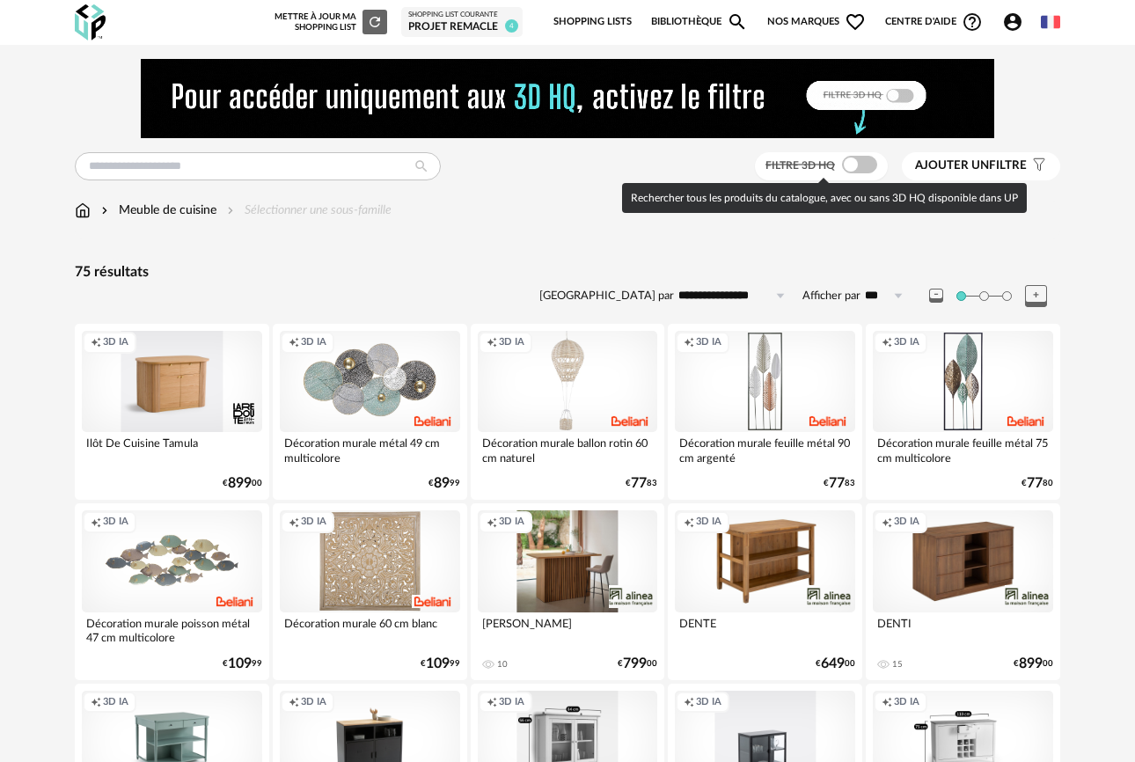
click at [863, 166] on span at bounding box center [859, 165] width 35 height 18
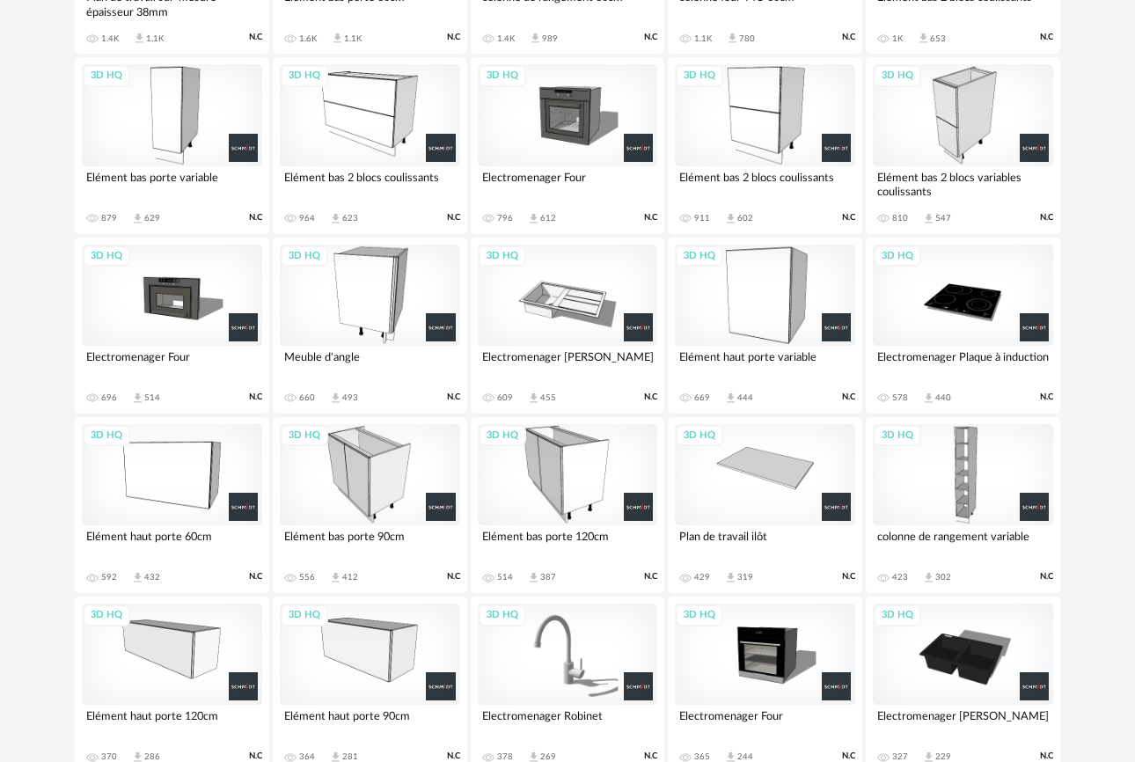
scroll to position [449, 0]
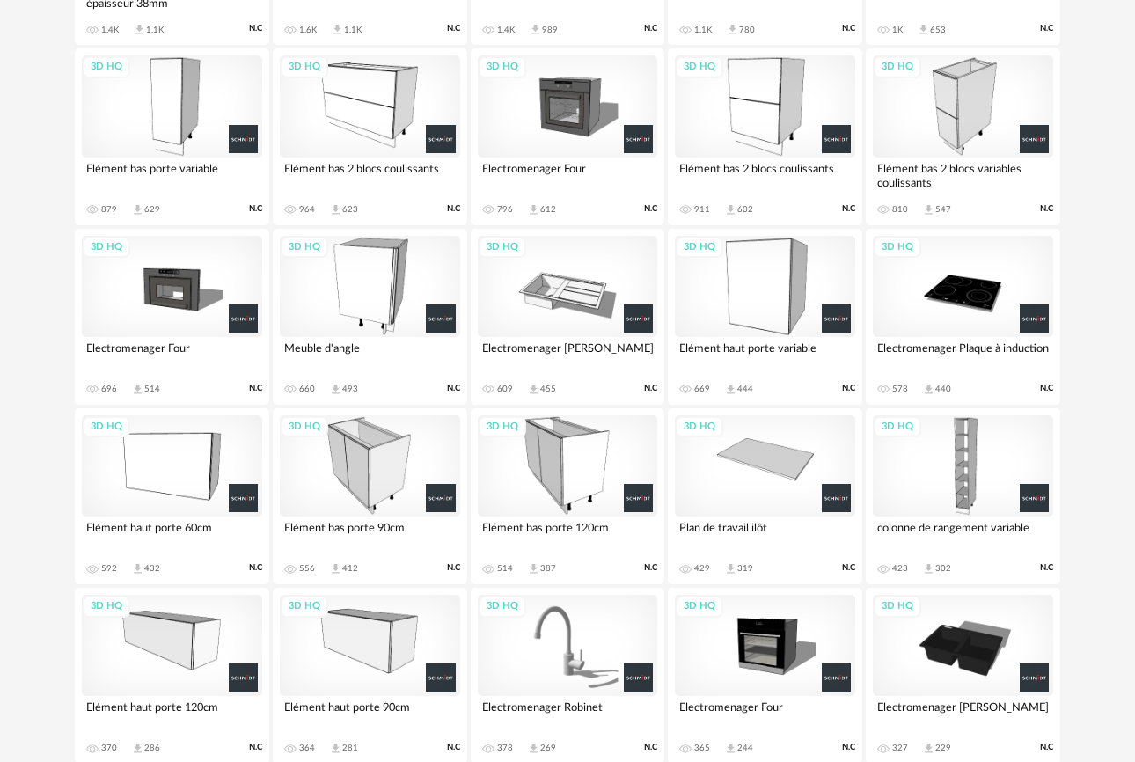
click at [962, 318] on div "3D HQ" at bounding box center [963, 286] width 180 height 101
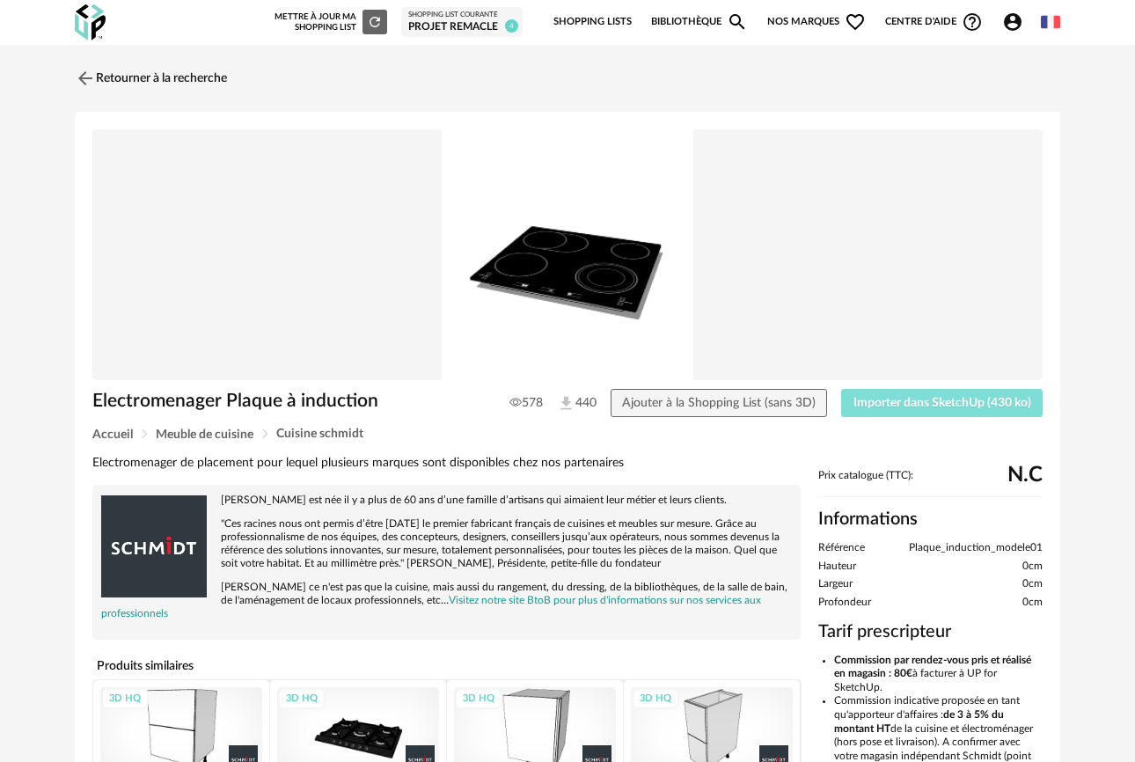
click at [911, 401] on span "Importer dans SketchUp (430 ko)" at bounding box center [943, 403] width 178 height 12
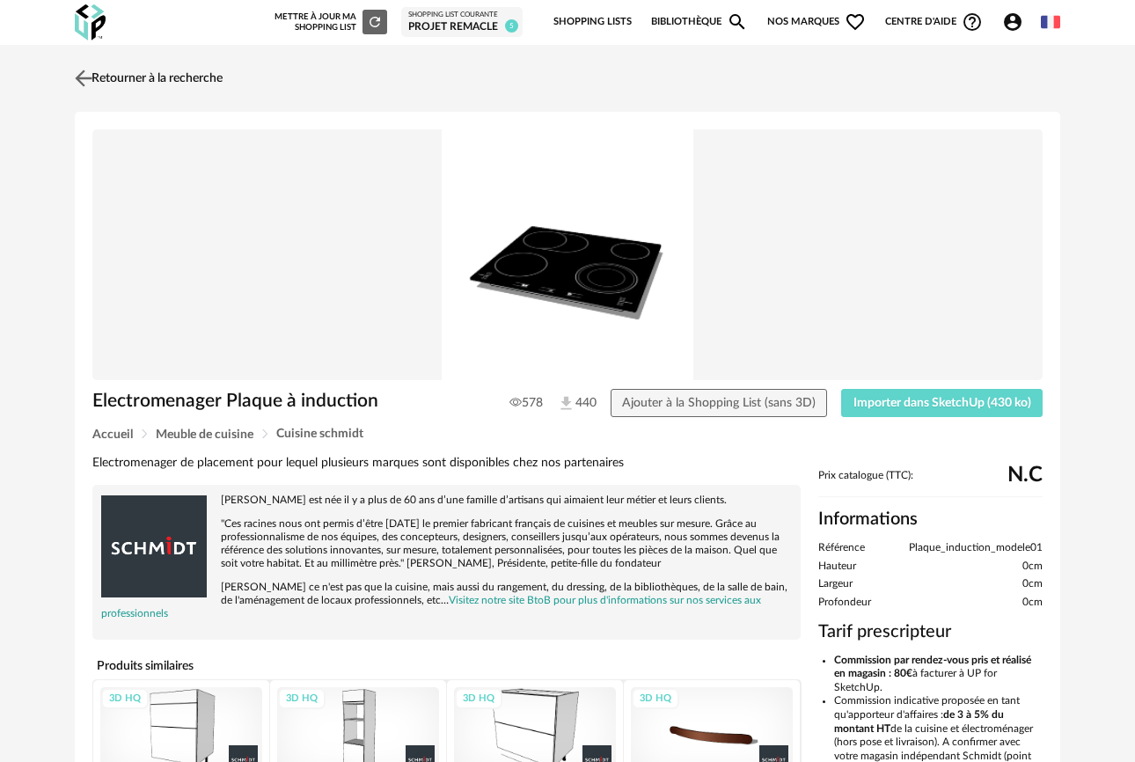
click at [88, 74] on img at bounding box center [84, 78] width 26 height 26
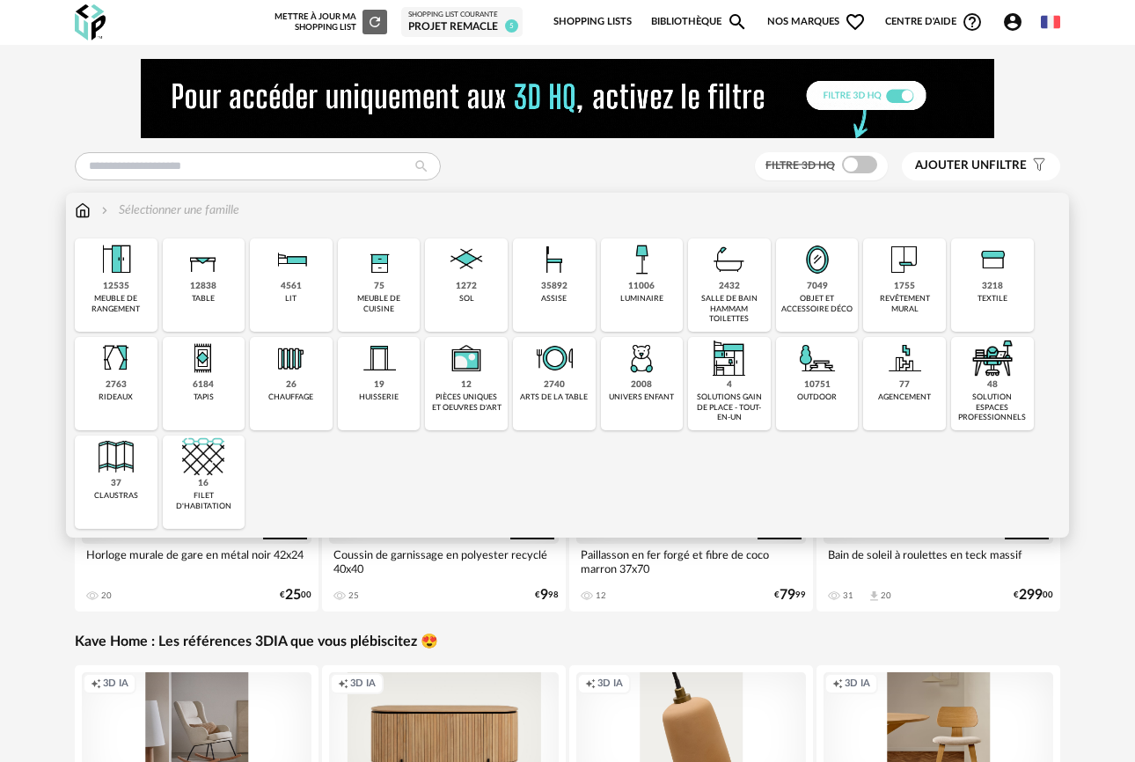
drag, startPoint x: 393, startPoint y: 285, endPoint x: 496, endPoint y: 242, distance: 111.6
click at [392, 285] on div "75 meuble de cuisine" at bounding box center [379, 284] width 83 height 93
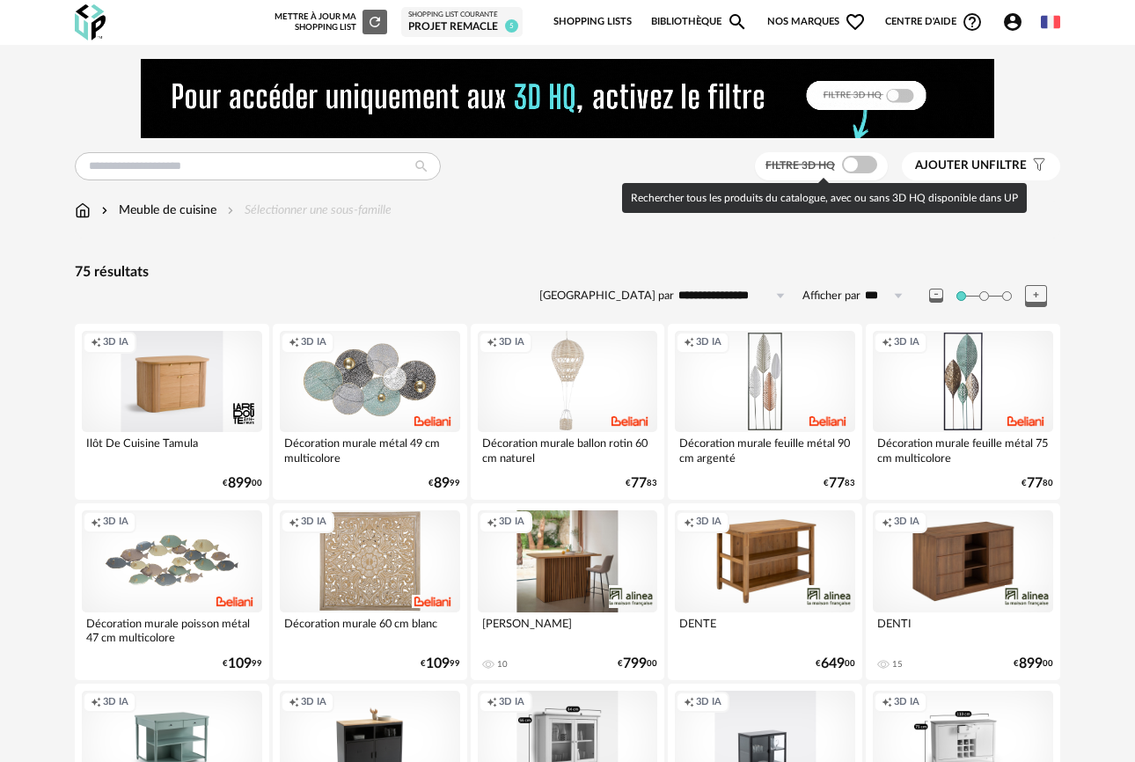
click at [861, 173] on span at bounding box center [859, 165] width 35 height 18
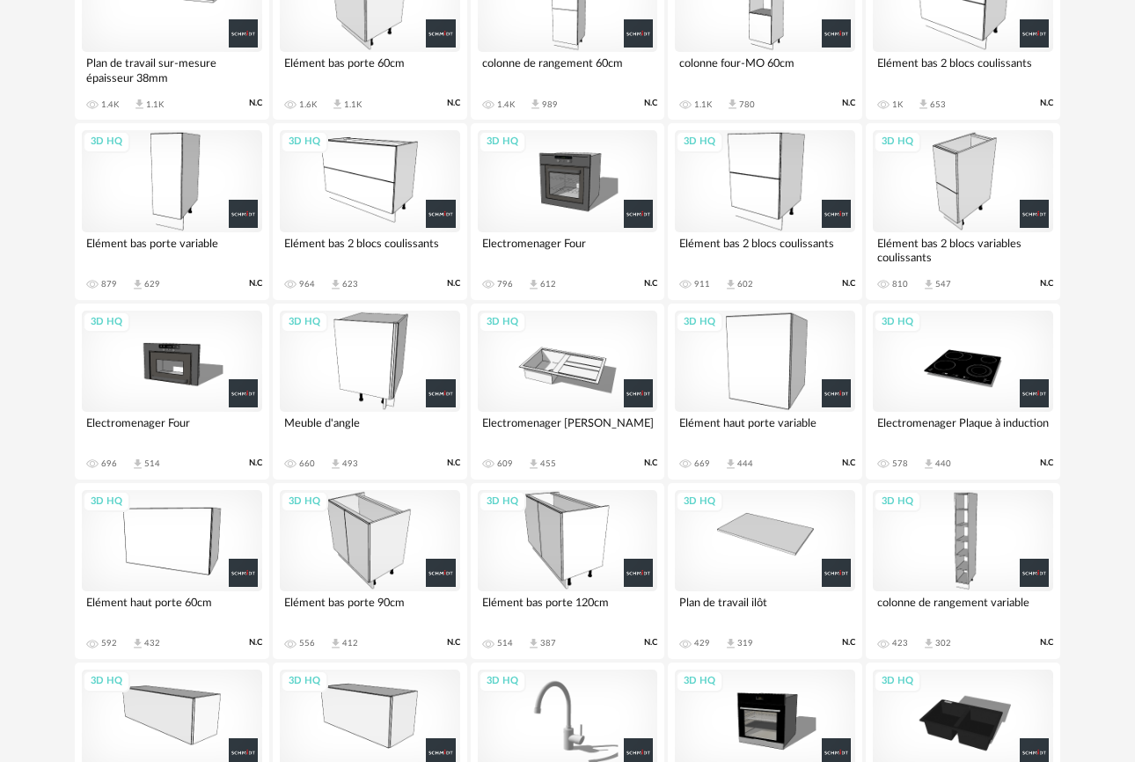
scroll to position [382, 0]
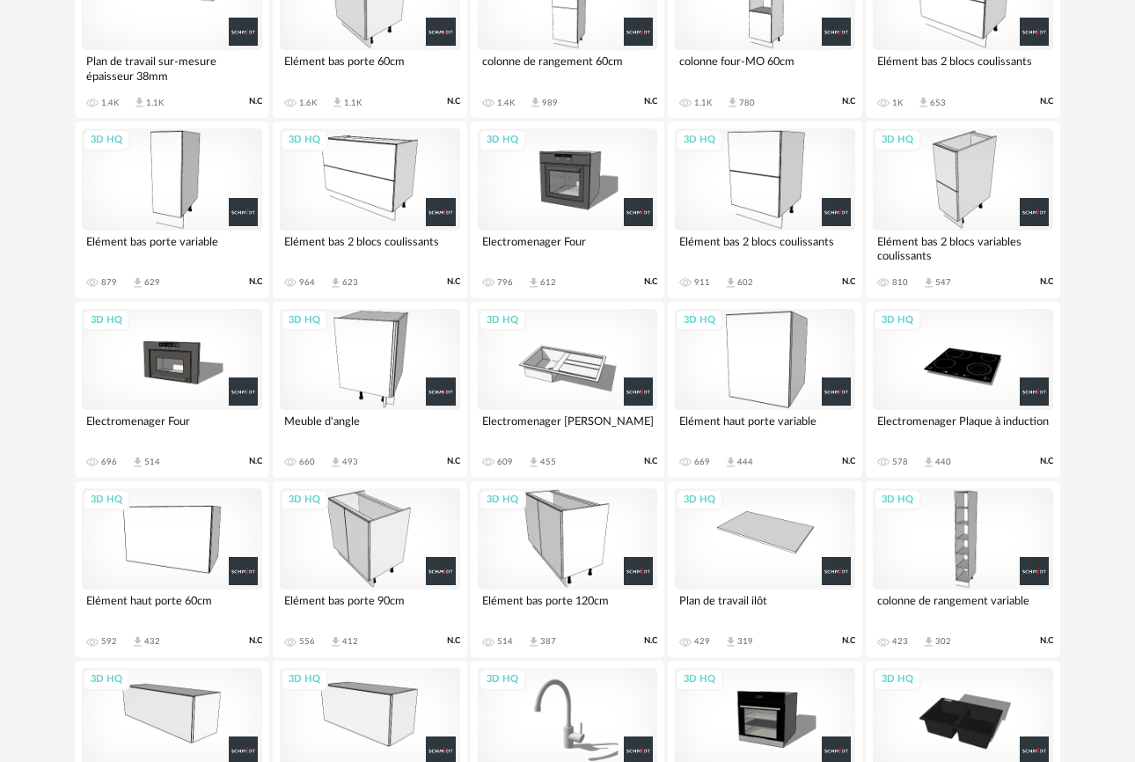
click at [571, 386] on div "3D HQ" at bounding box center [568, 359] width 180 height 101
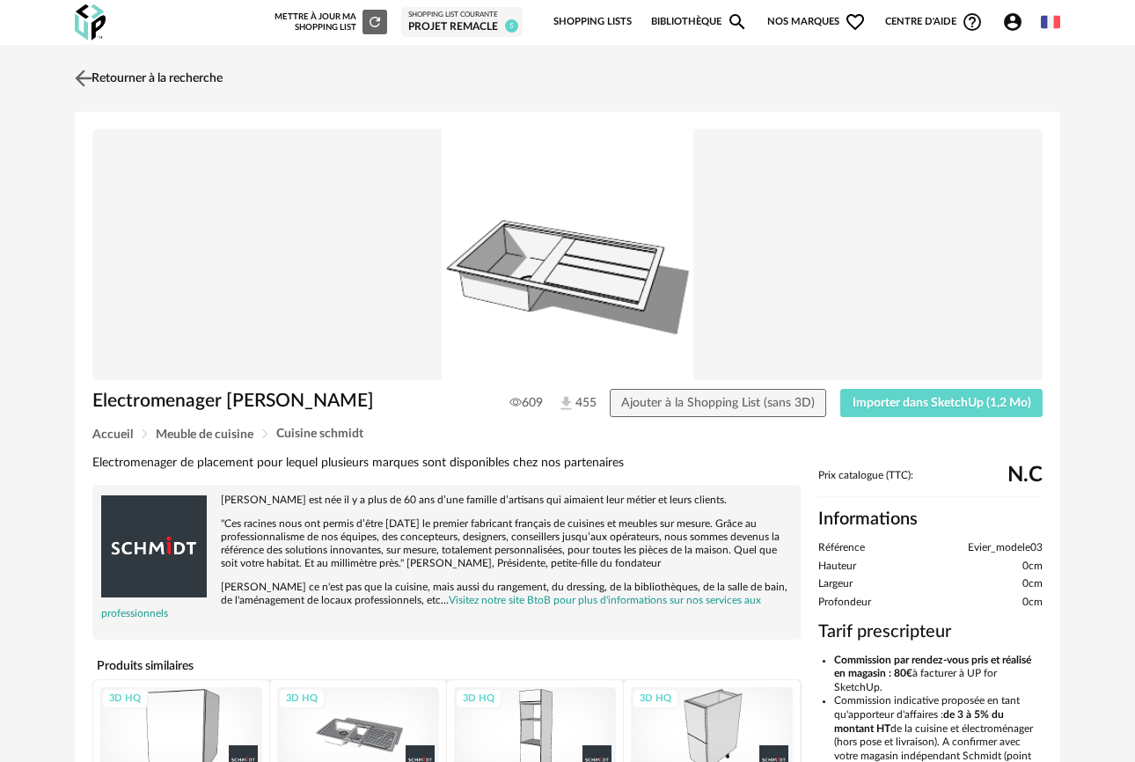
click at [78, 72] on img at bounding box center [84, 78] width 26 height 26
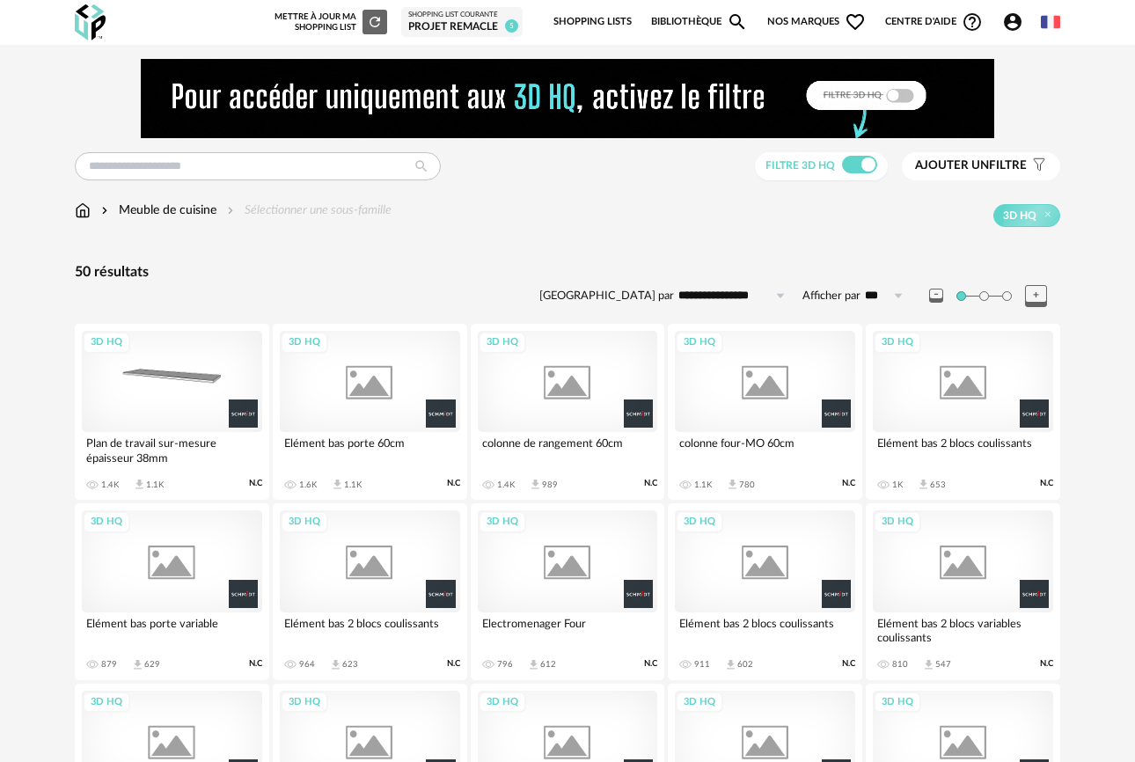
scroll to position [382, 0]
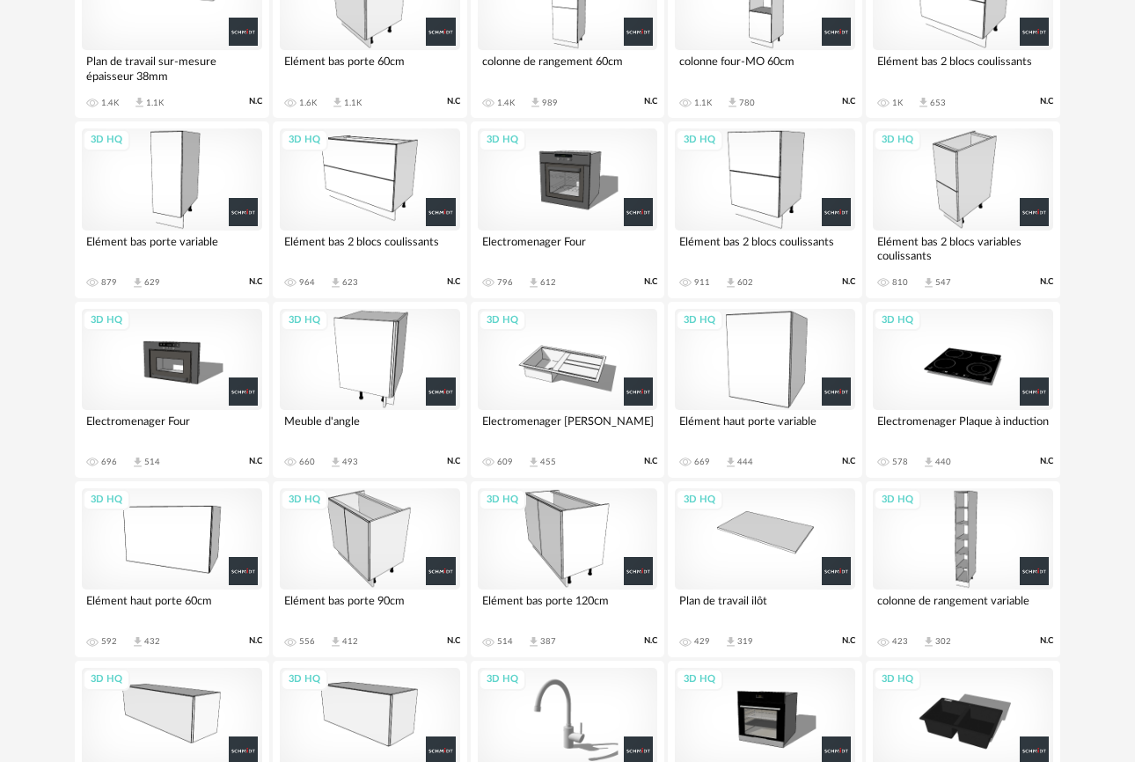
click at [593, 381] on div "3D HQ" at bounding box center [568, 359] width 180 height 101
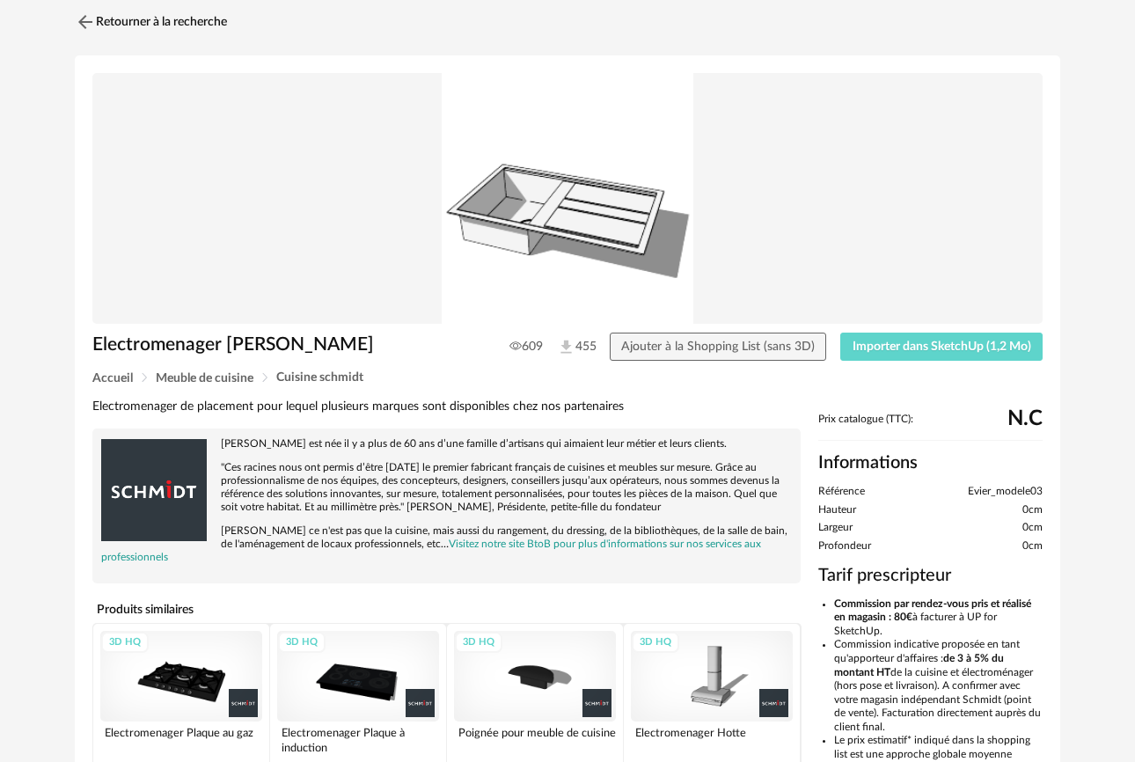
scroll to position [52, 0]
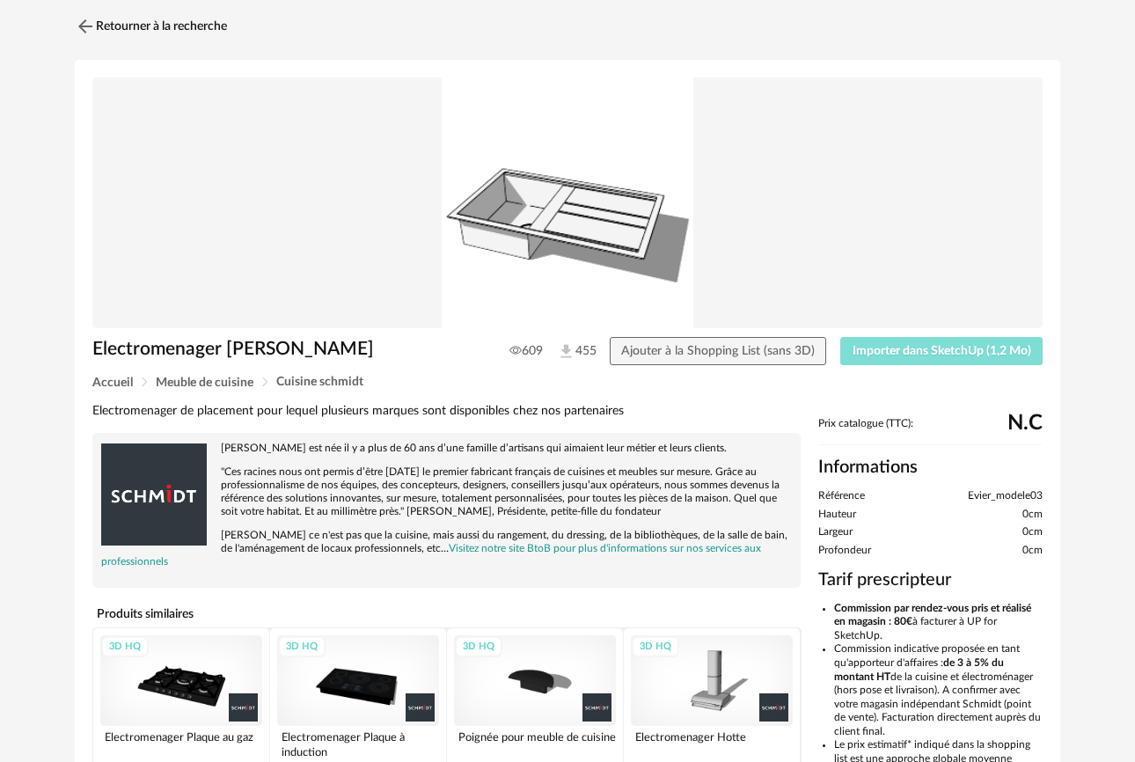
click at [887, 346] on span "Importer dans SketchUp (1,2 Mo)" at bounding box center [942, 351] width 179 height 12
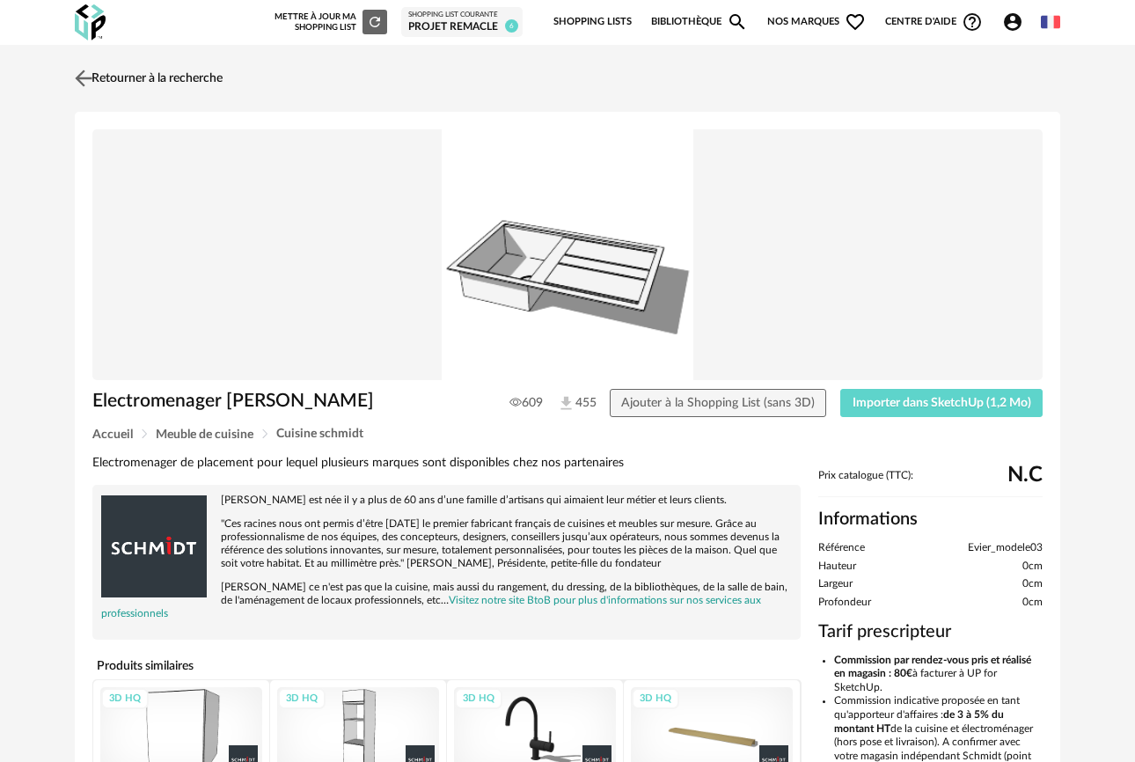
click at [80, 77] on img at bounding box center [84, 78] width 26 height 26
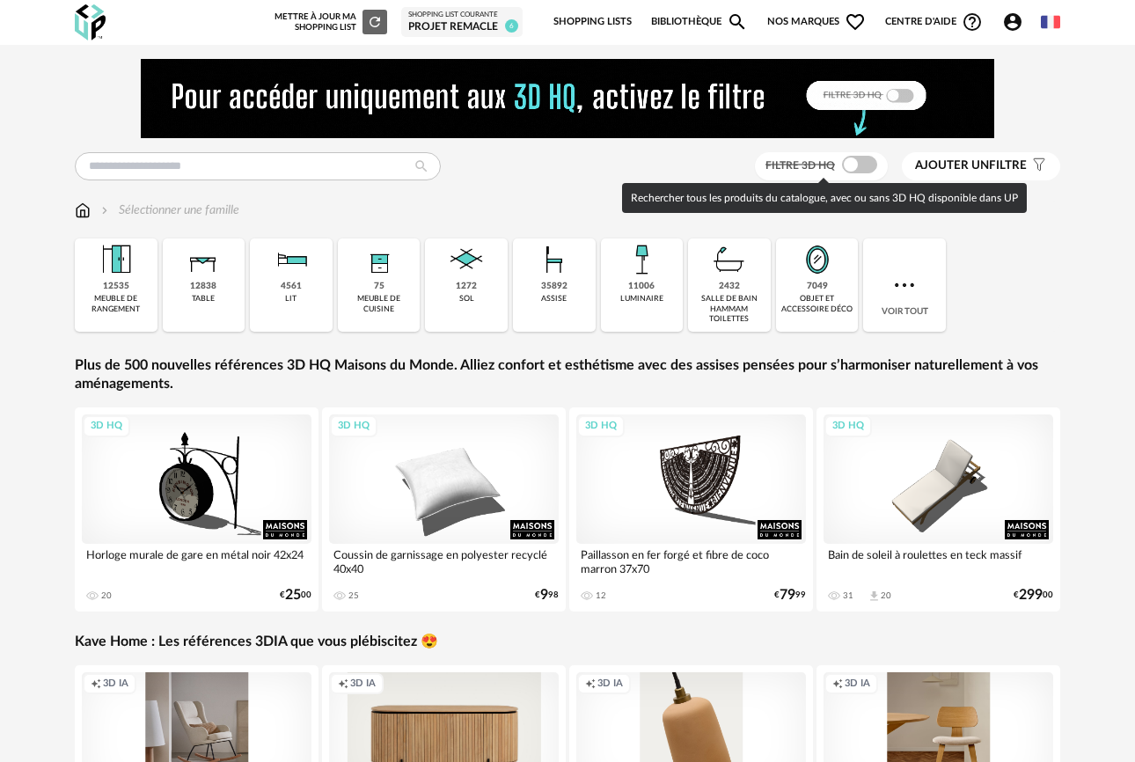
drag, startPoint x: 870, startPoint y: 166, endPoint x: 842, endPoint y: 174, distance: 29.3
click at [869, 166] on span at bounding box center [859, 165] width 35 height 18
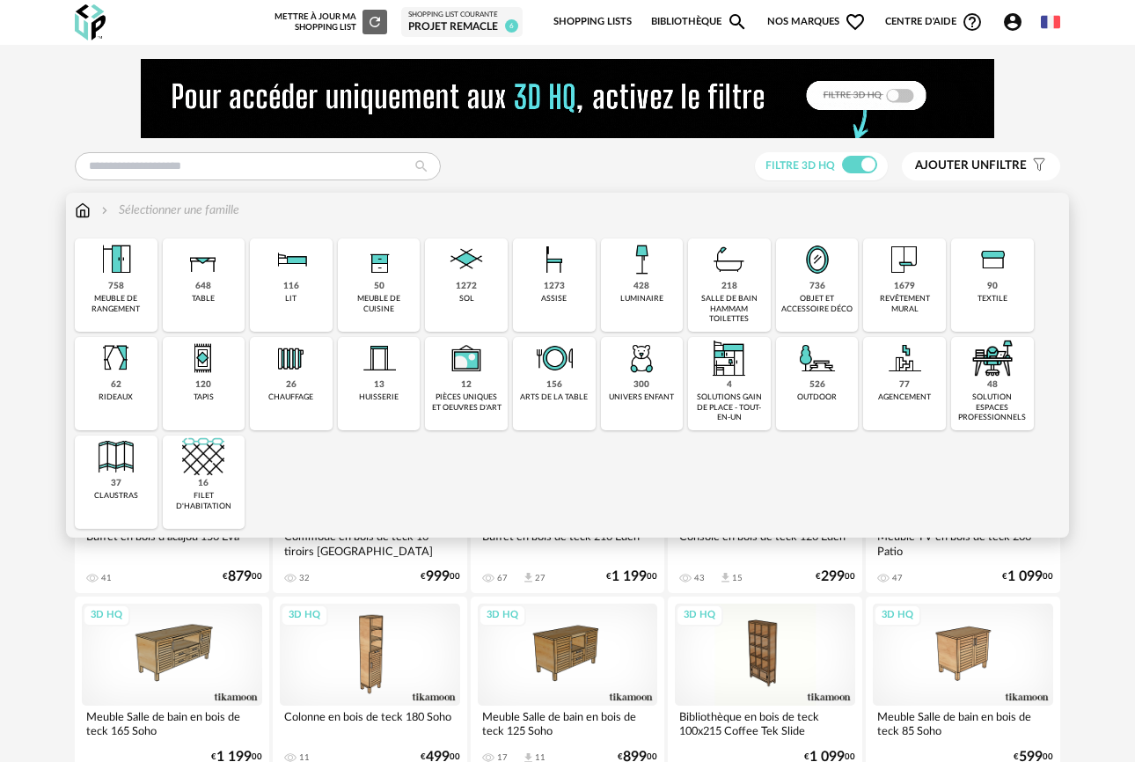
click at [370, 288] on div "50 meuble de cuisine" at bounding box center [379, 284] width 83 height 93
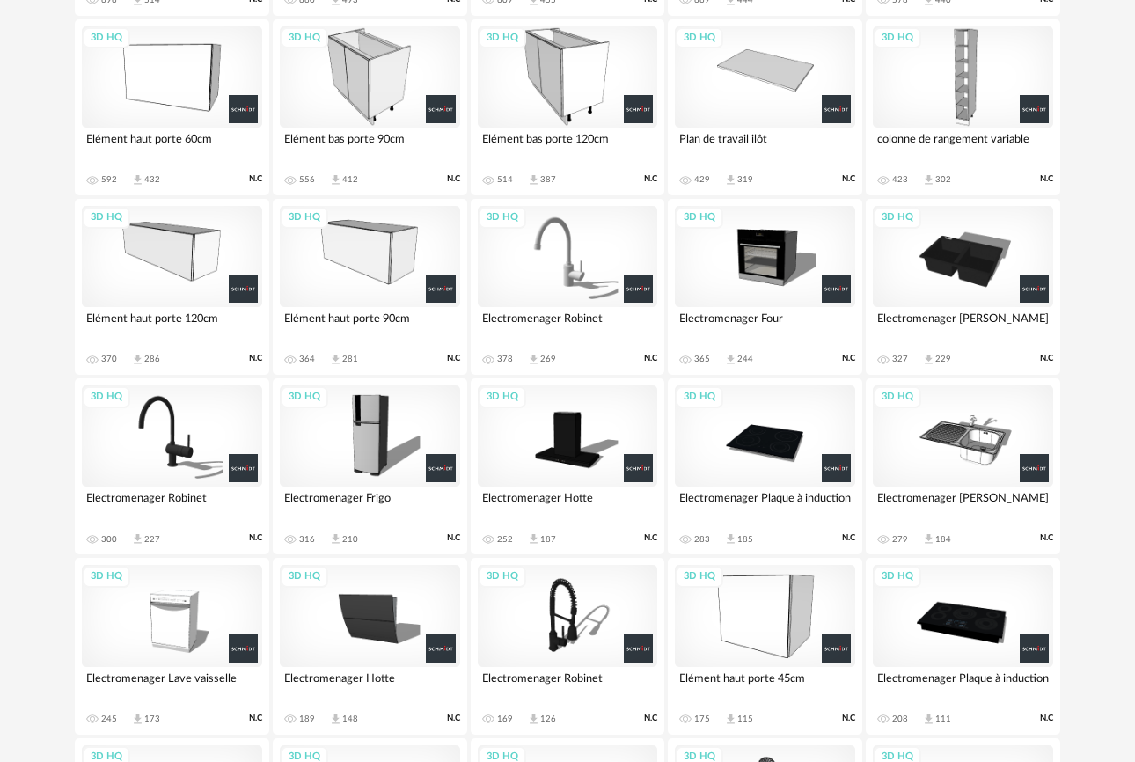
scroll to position [849, 0]
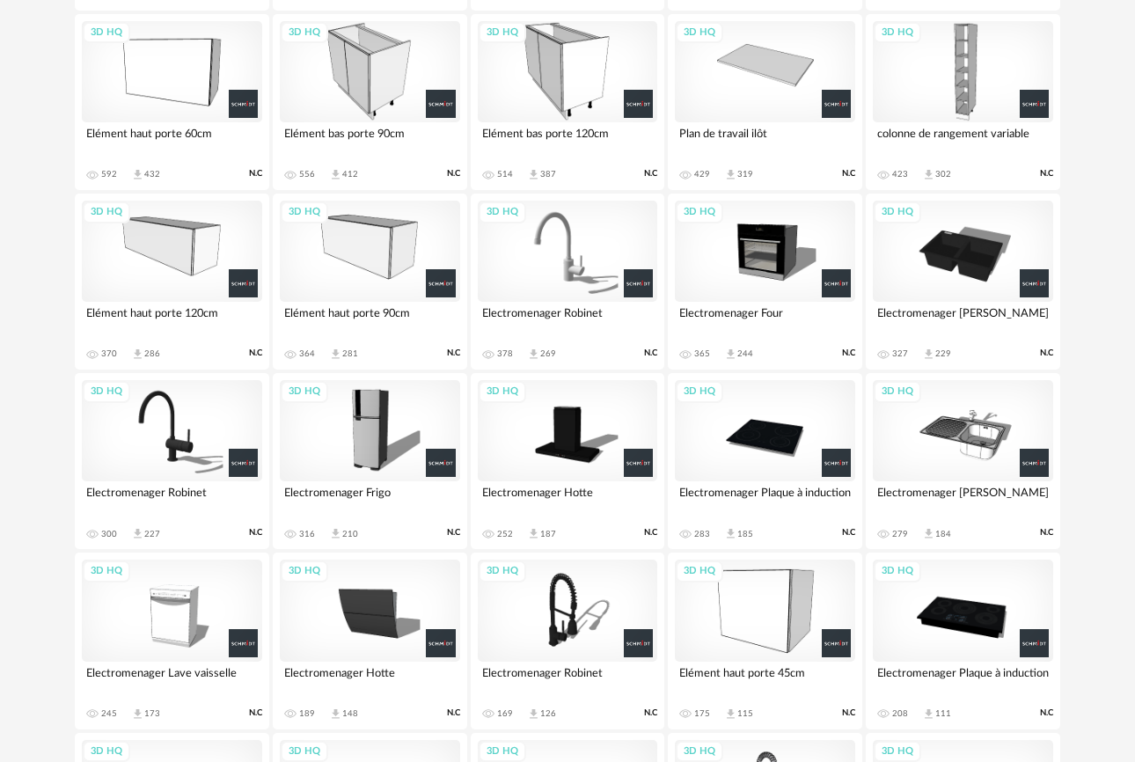
click at [567, 280] on div "3D HQ" at bounding box center [568, 251] width 180 height 101
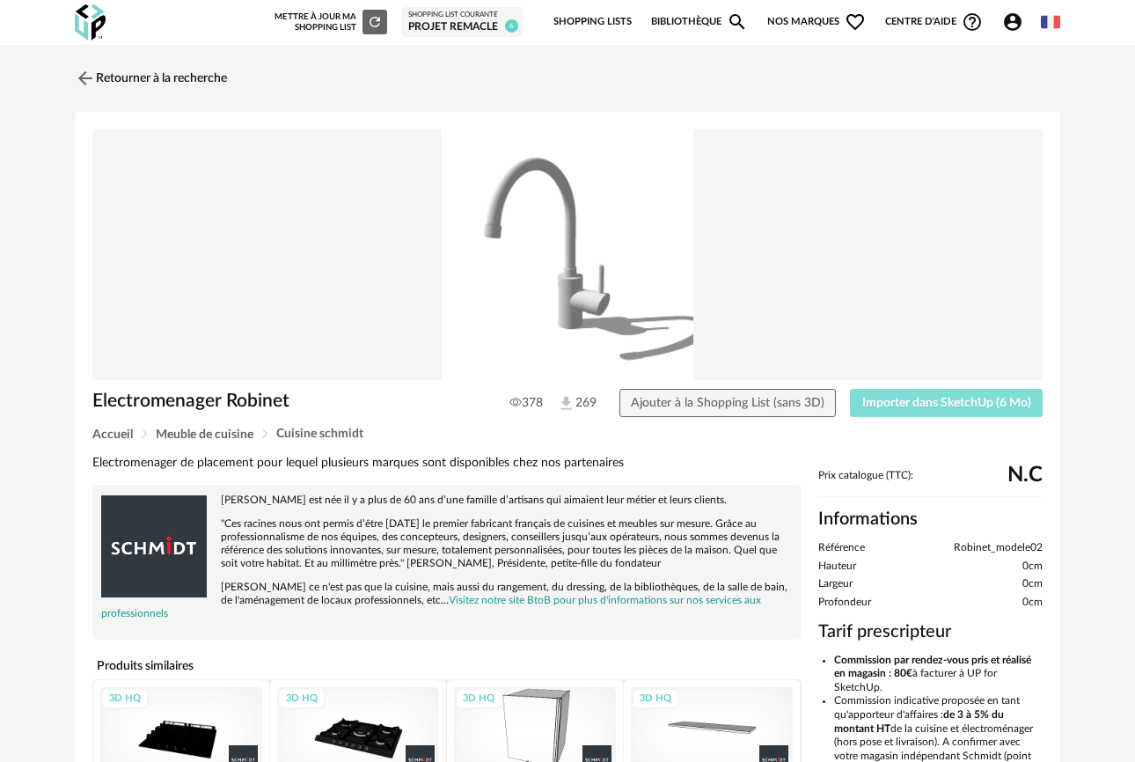
click at [953, 404] on span "Importer dans SketchUp (6 Mo)" at bounding box center [946, 403] width 169 height 12
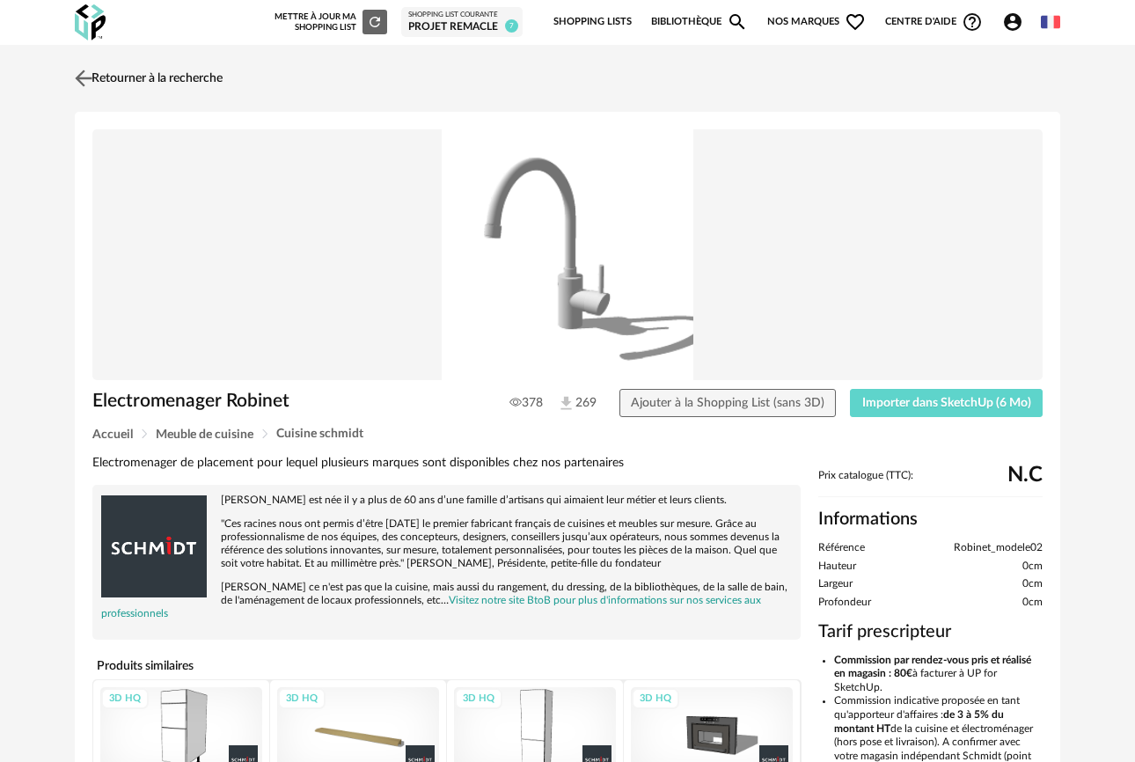
click at [89, 77] on img at bounding box center [84, 78] width 26 height 26
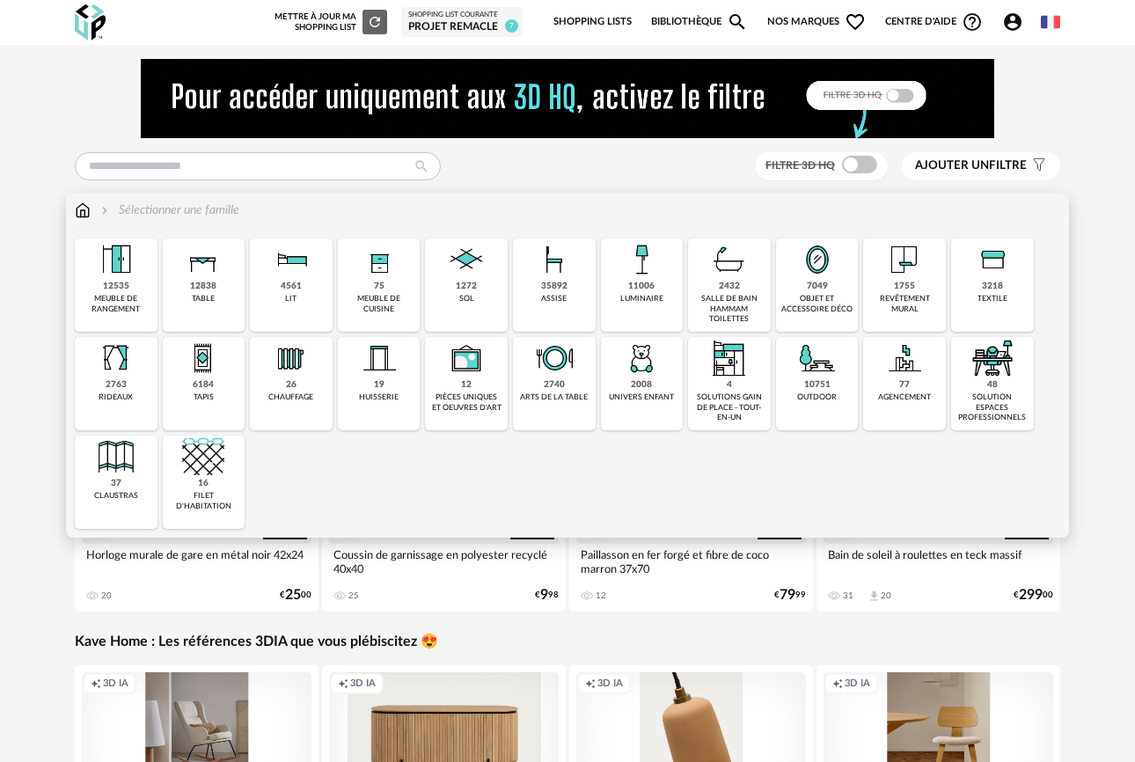
click at [384, 294] on div "75 meuble de cuisine" at bounding box center [379, 284] width 83 height 93
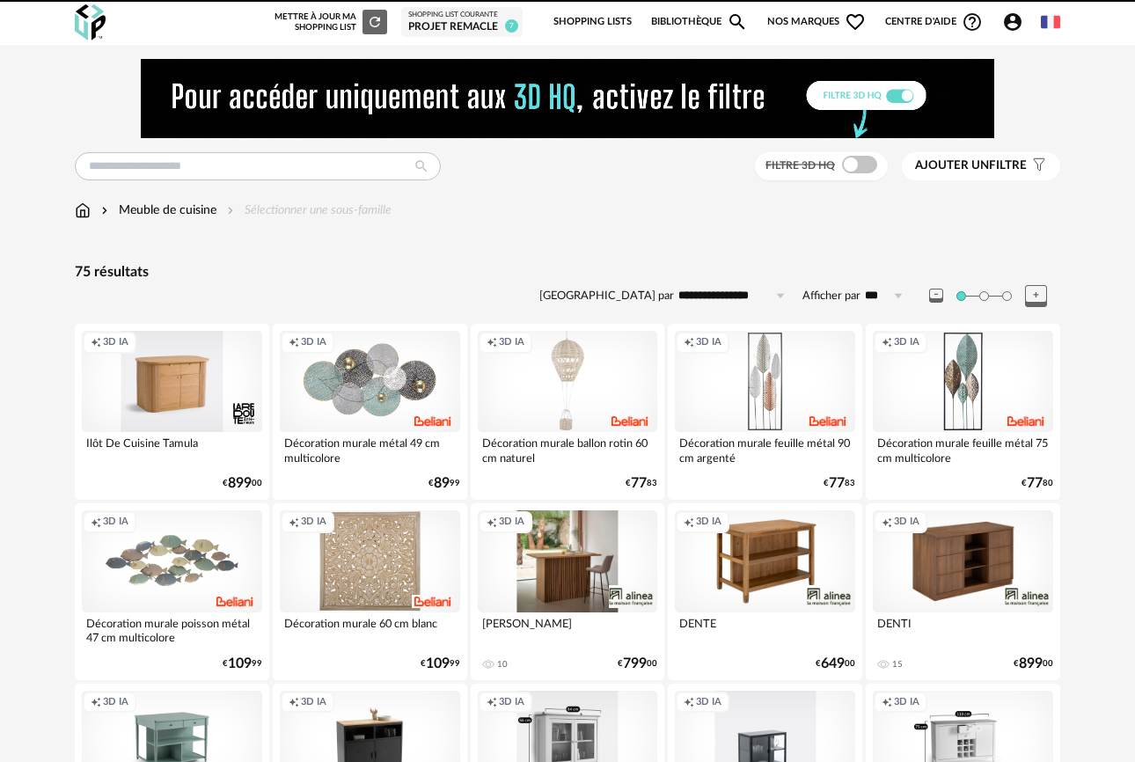
click at [858, 172] on span at bounding box center [859, 165] width 35 height 18
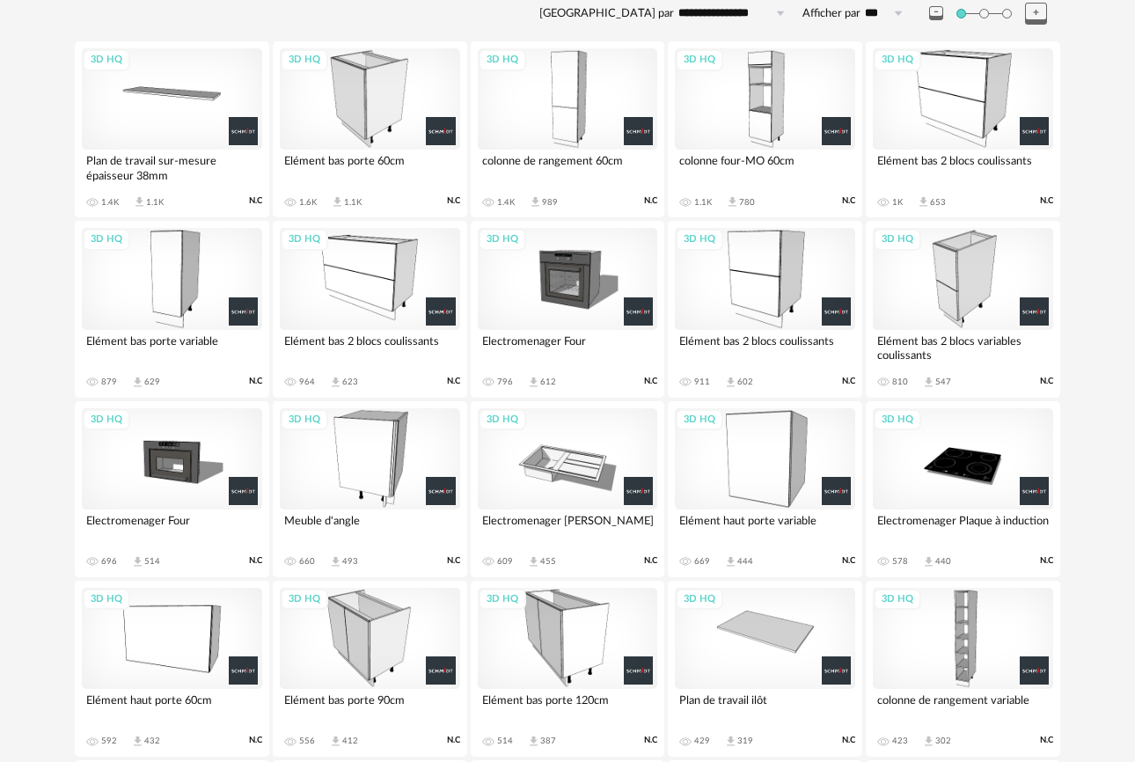
scroll to position [305, 0]
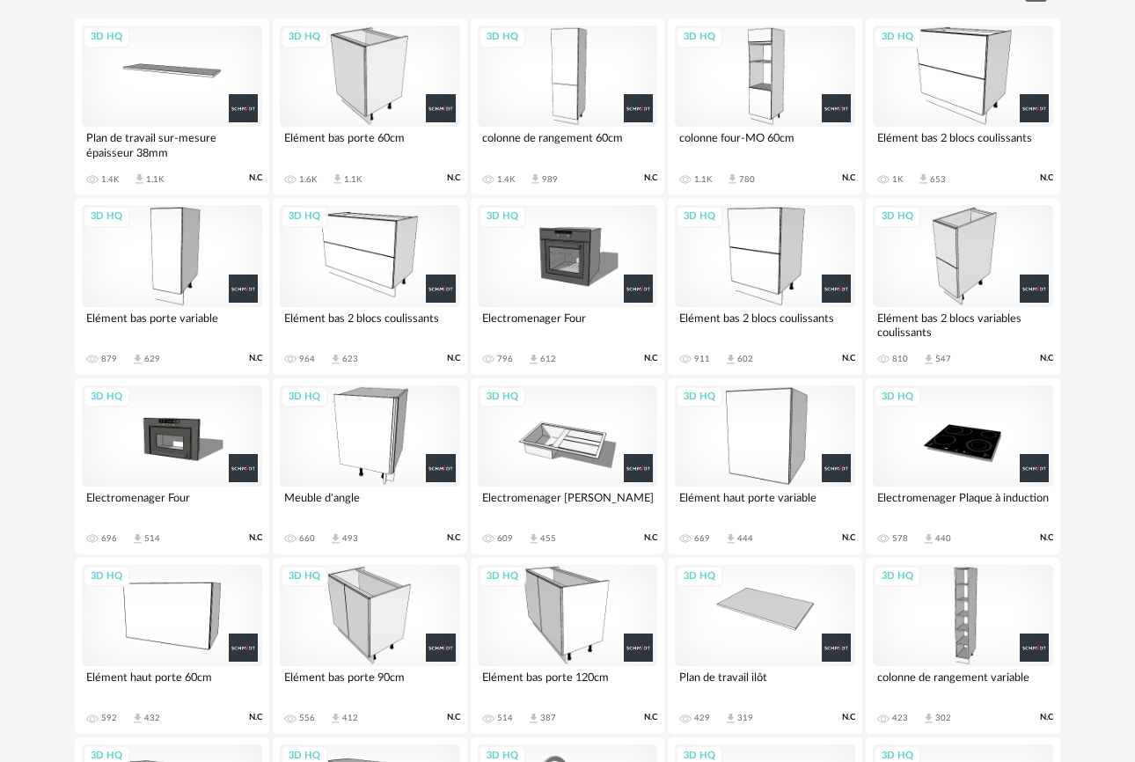
click at [772, 238] on div "3D HQ" at bounding box center [765, 255] width 180 height 101
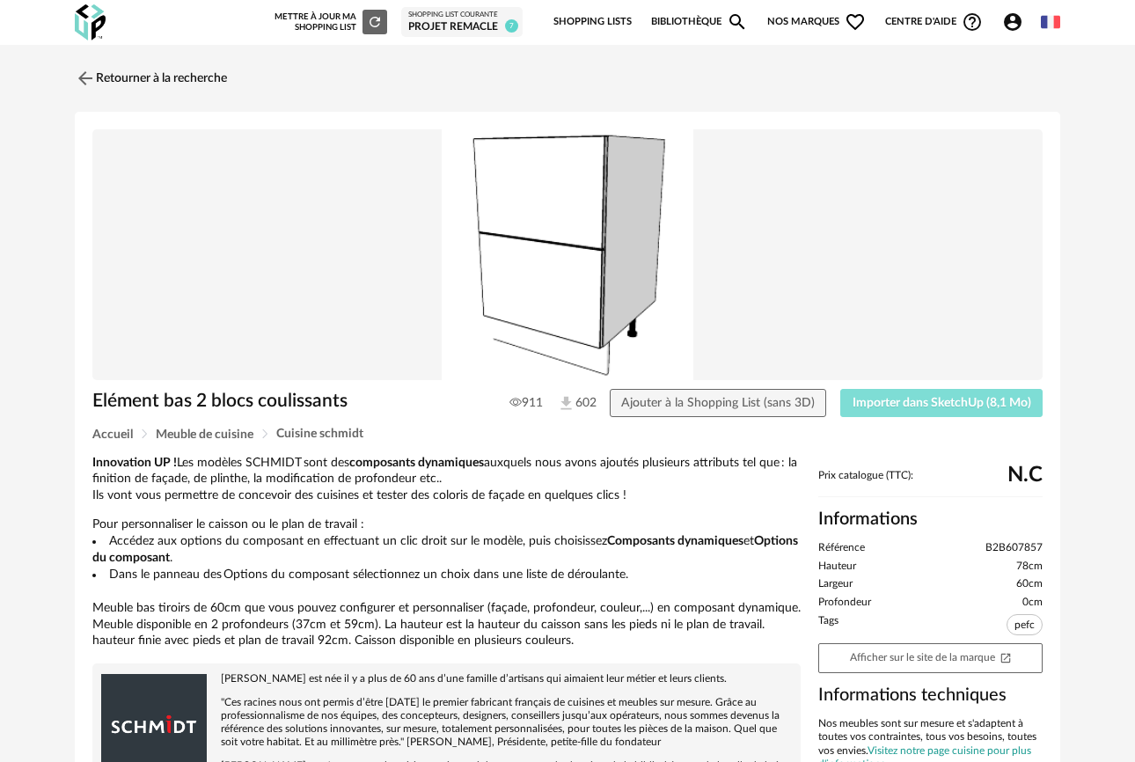
drag, startPoint x: 964, startPoint y: 408, endPoint x: 942, endPoint y: 409, distance: 22.9
click at [964, 408] on span "Importer dans SketchUp (8,1 Mo)" at bounding box center [942, 403] width 179 height 12
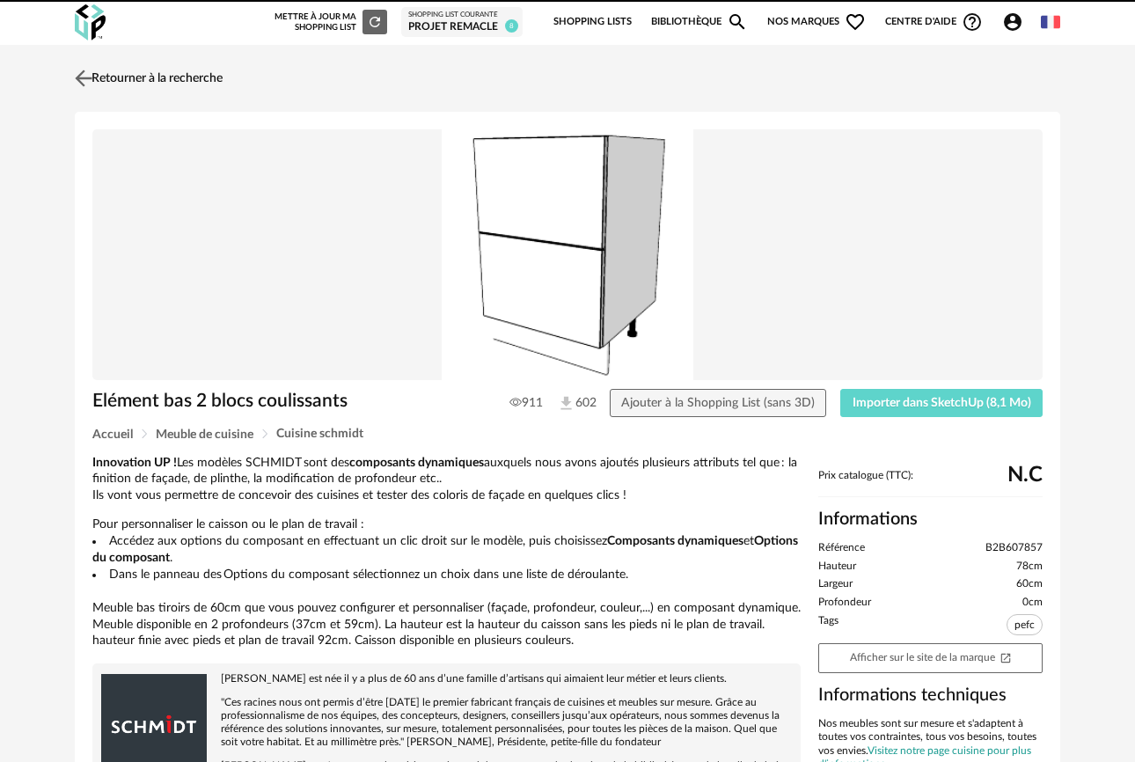
click at [89, 77] on img at bounding box center [84, 78] width 26 height 26
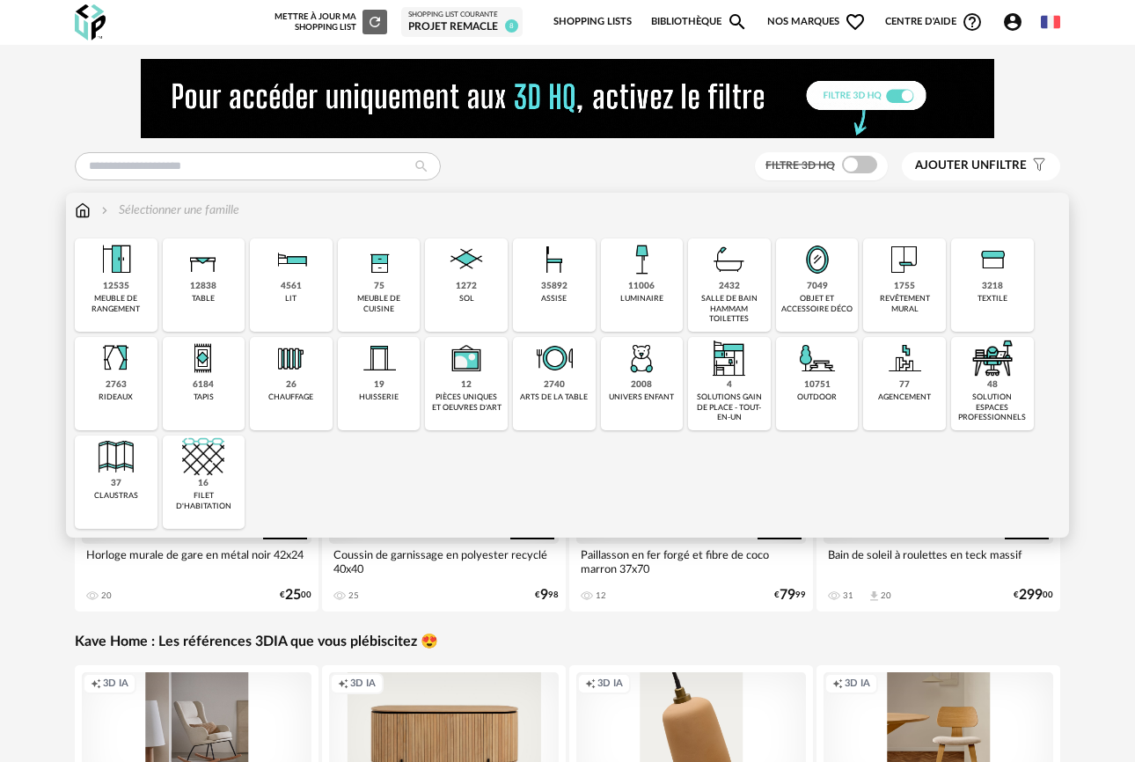
click at [284, 284] on div "4561" at bounding box center [291, 286] width 21 height 11
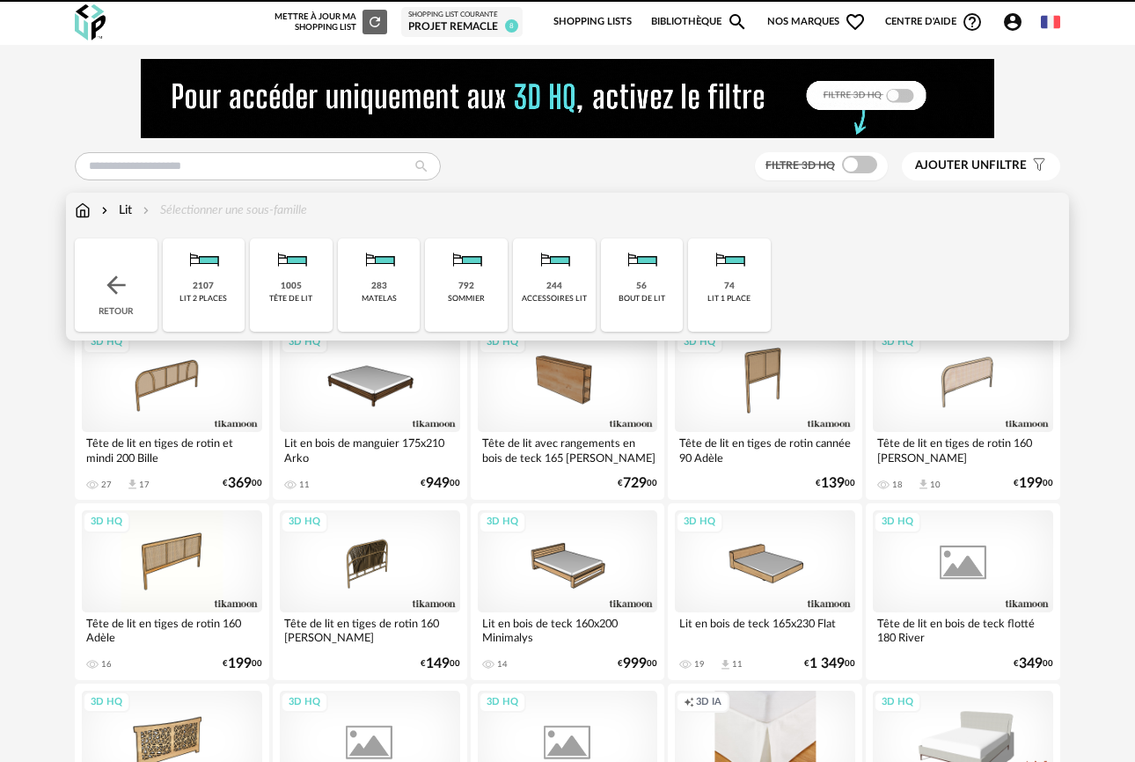
click at [393, 276] on img at bounding box center [379, 259] width 42 height 42
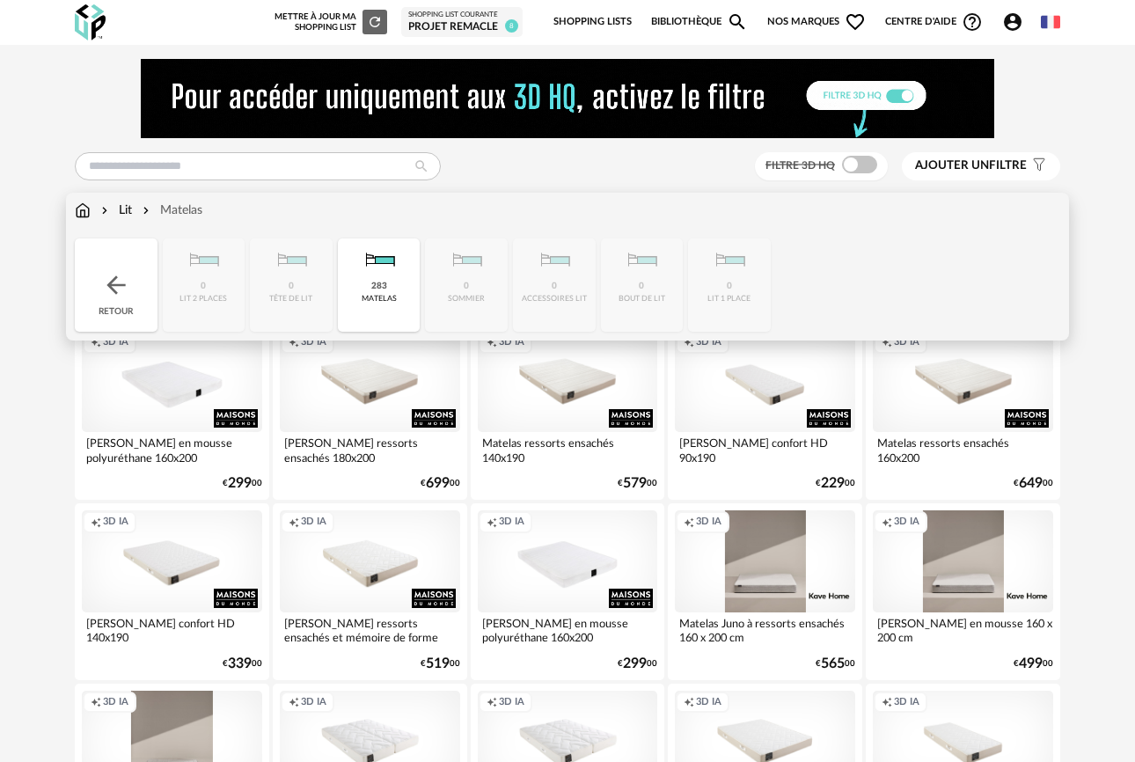
drag, startPoint x: 100, startPoint y: 270, endPoint x: 121, endPoint y: 268, distance: 20.3
click at [100, 270] on div "Retour" at bounding box center [116, 284] width 83 height 93
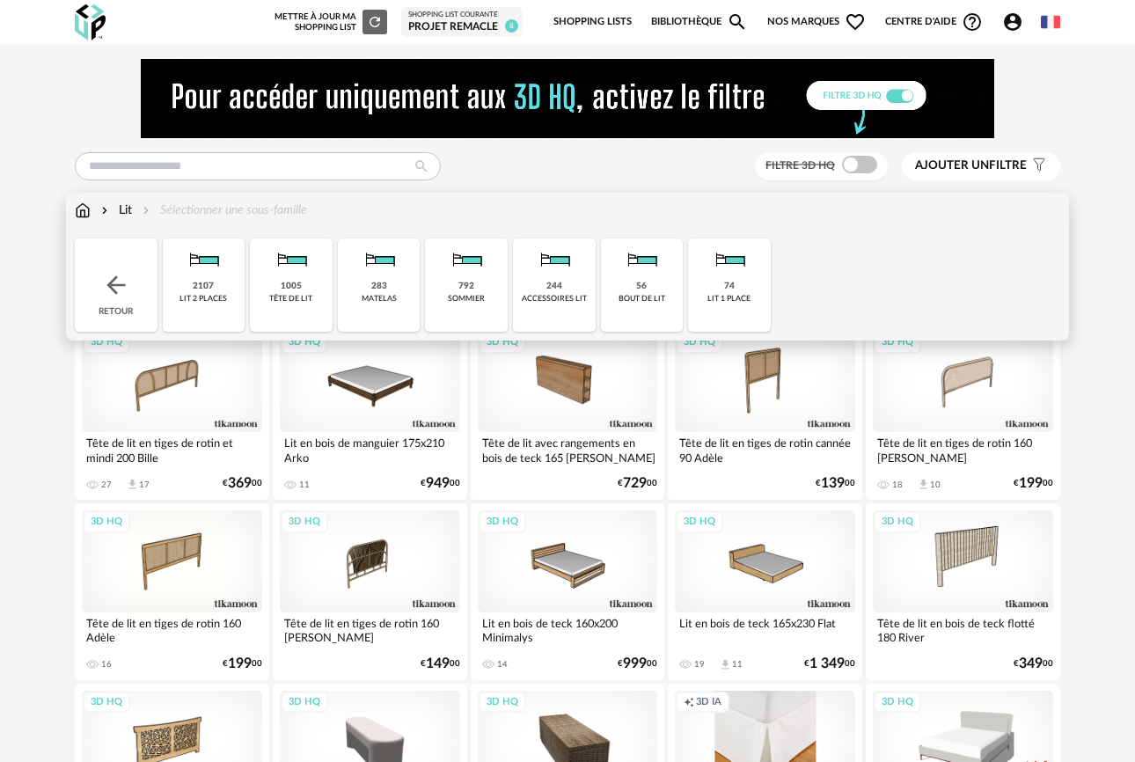
click at [116, 285] on img at bounding box center [116, 285] width 28 height 28
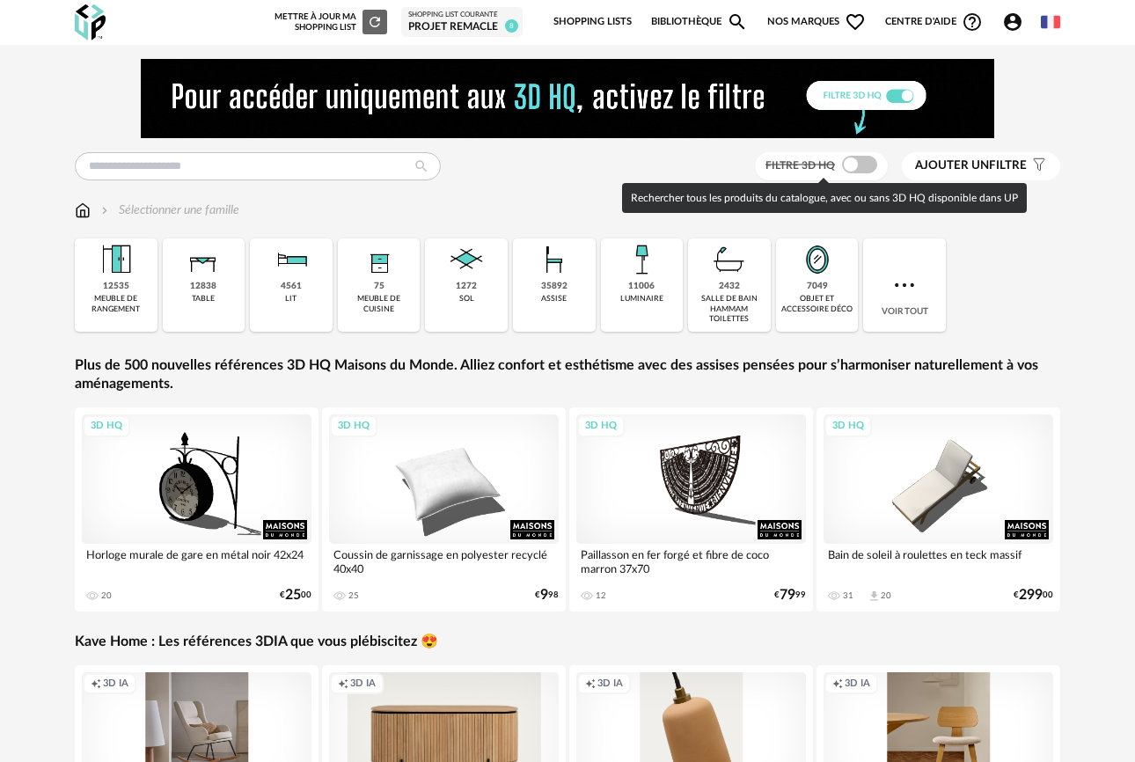
click at [868, 163] on span at bounding box center [859, 165] width 35 height 18
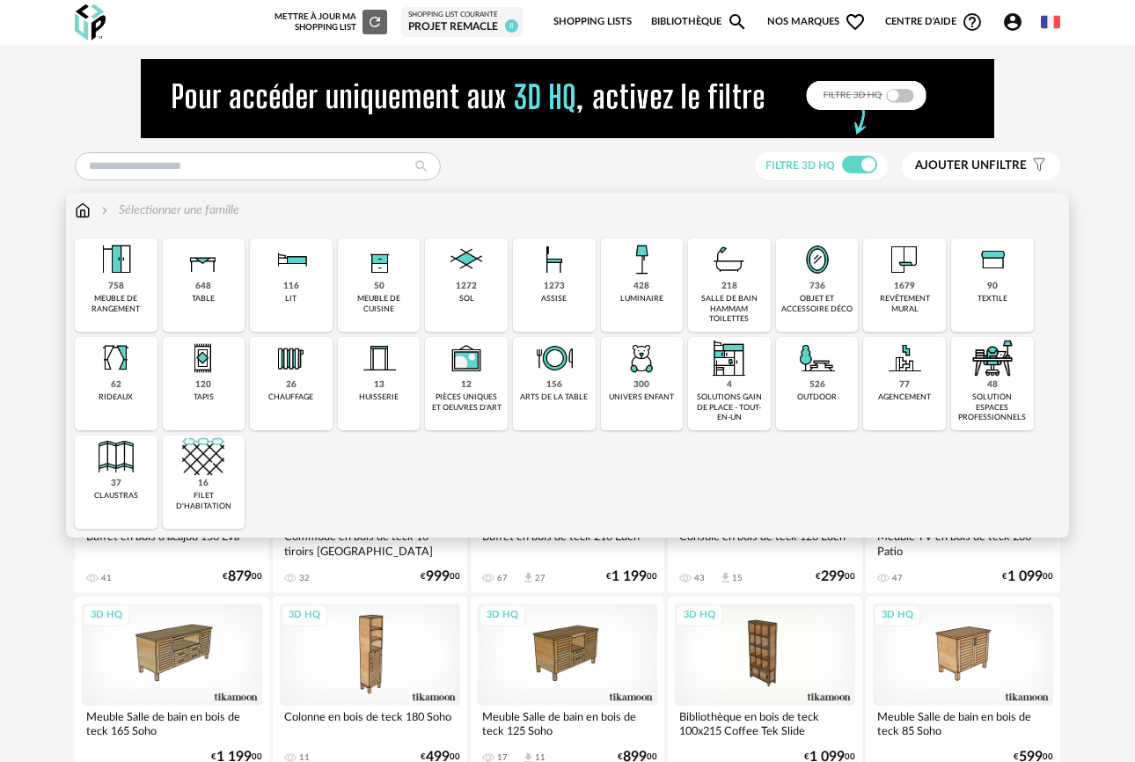
click at [369, 299] on div "meuble de cuisine" at bounding box center [379, 304] width 72 height 20
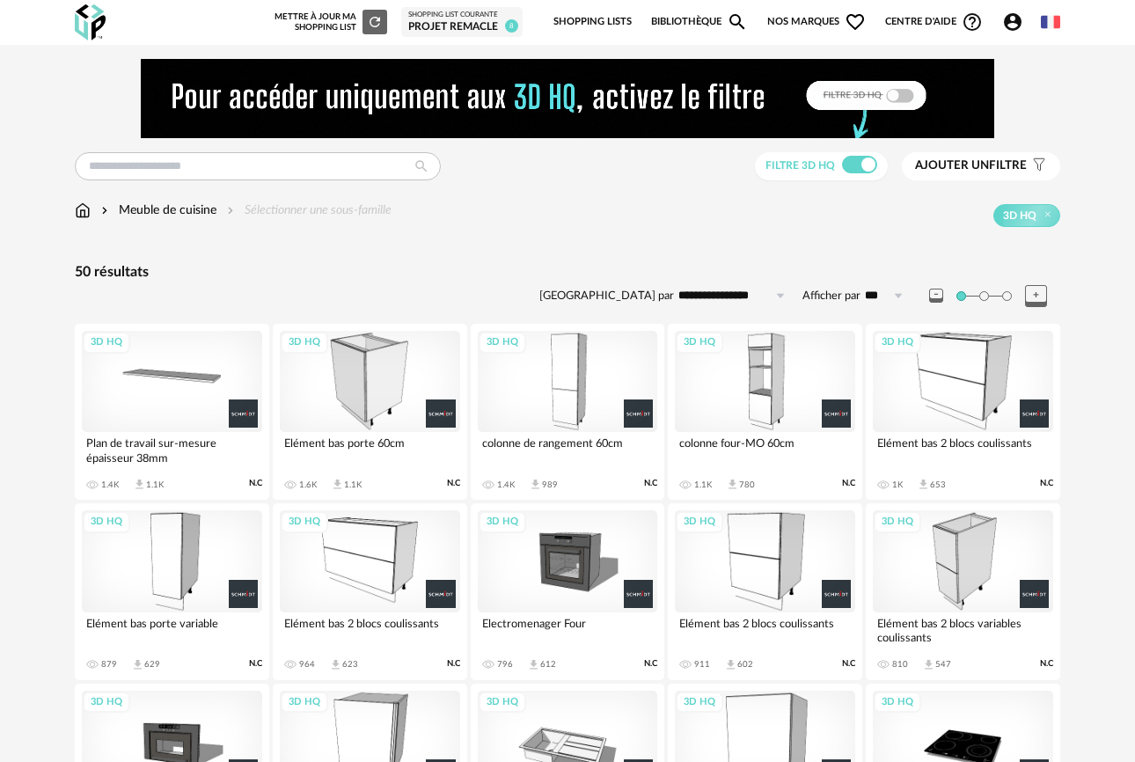
click at [158, 399] on div "3D HQ" at bounding box center [172, 381] width 180 height 101
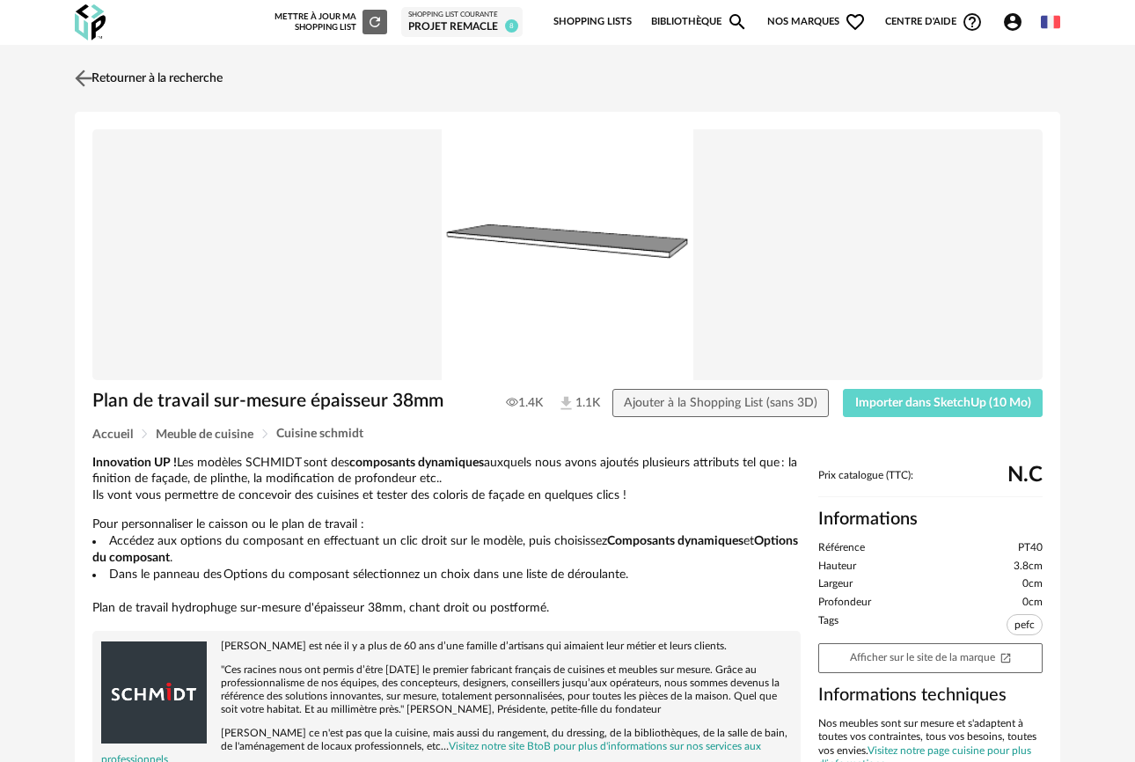
click at [90, 74] on img at bounding box center [84, 78] width 26 height 26
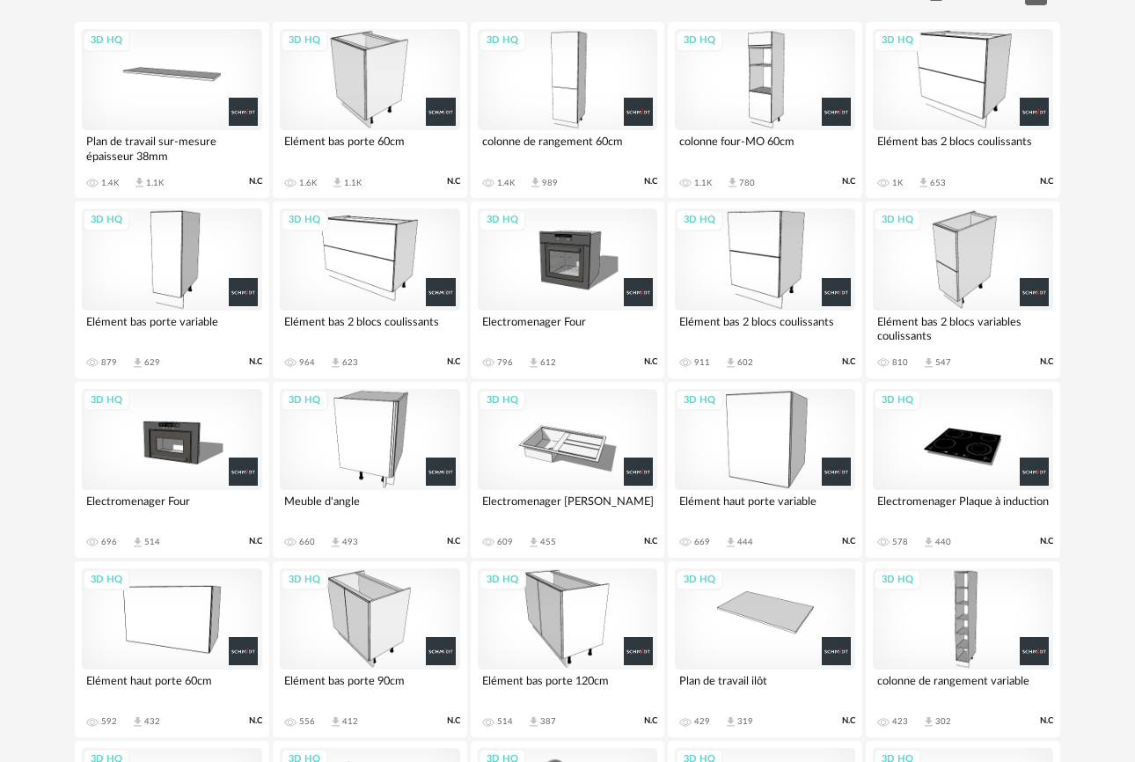
scroll to position [187, 0]
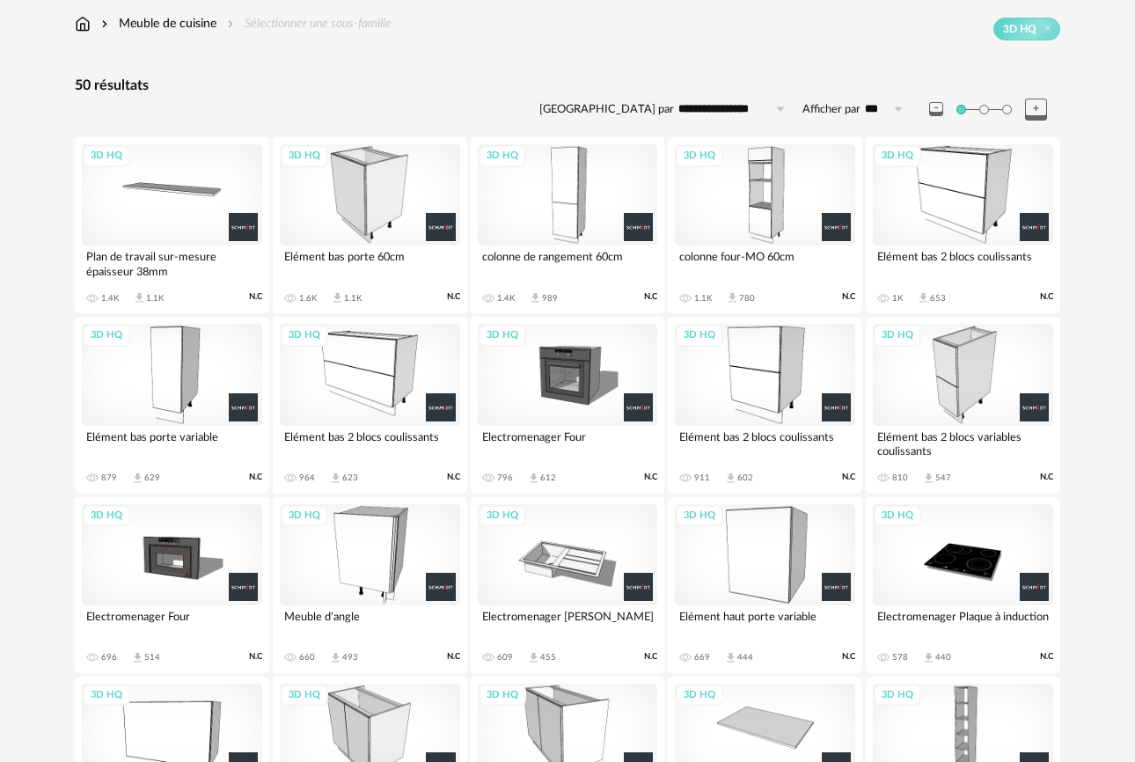
click at [194, 200] on div "3D HQ" at bounding box center [172, 194] width 180 height 101
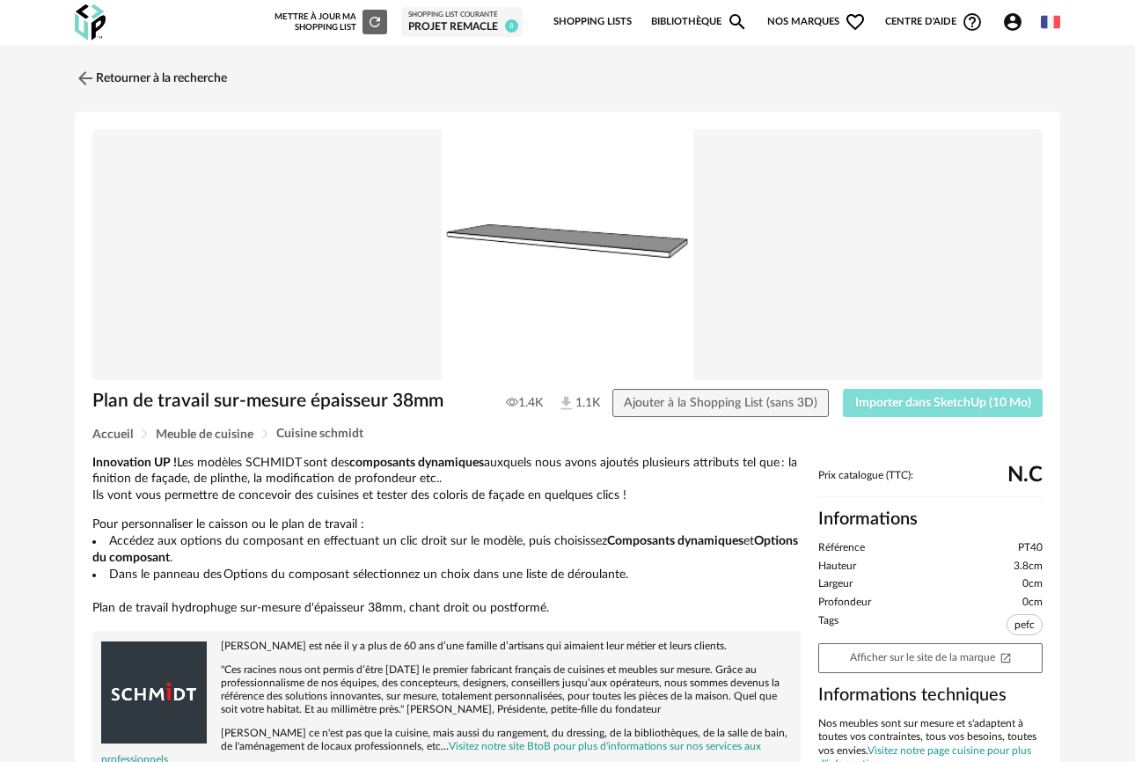
click at [939, 407] on span "Importer dans SketchUp (10 Mo)" at bounding box center [943, 403] width 176 height 12
click at [85, 81] on img at bounding box center [84, 78] width 26 height 26
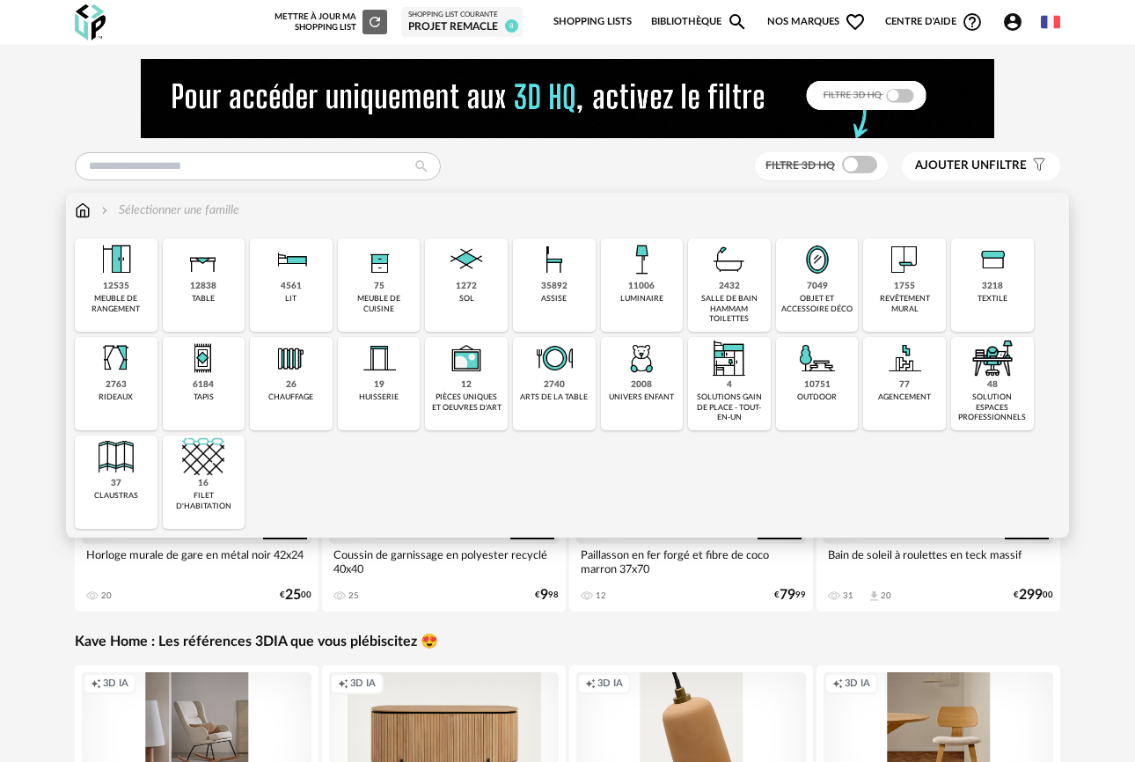
click at [348, 294] on div "75 meuble de cuisine" at bounding box center [379, 284] width 83 height 93
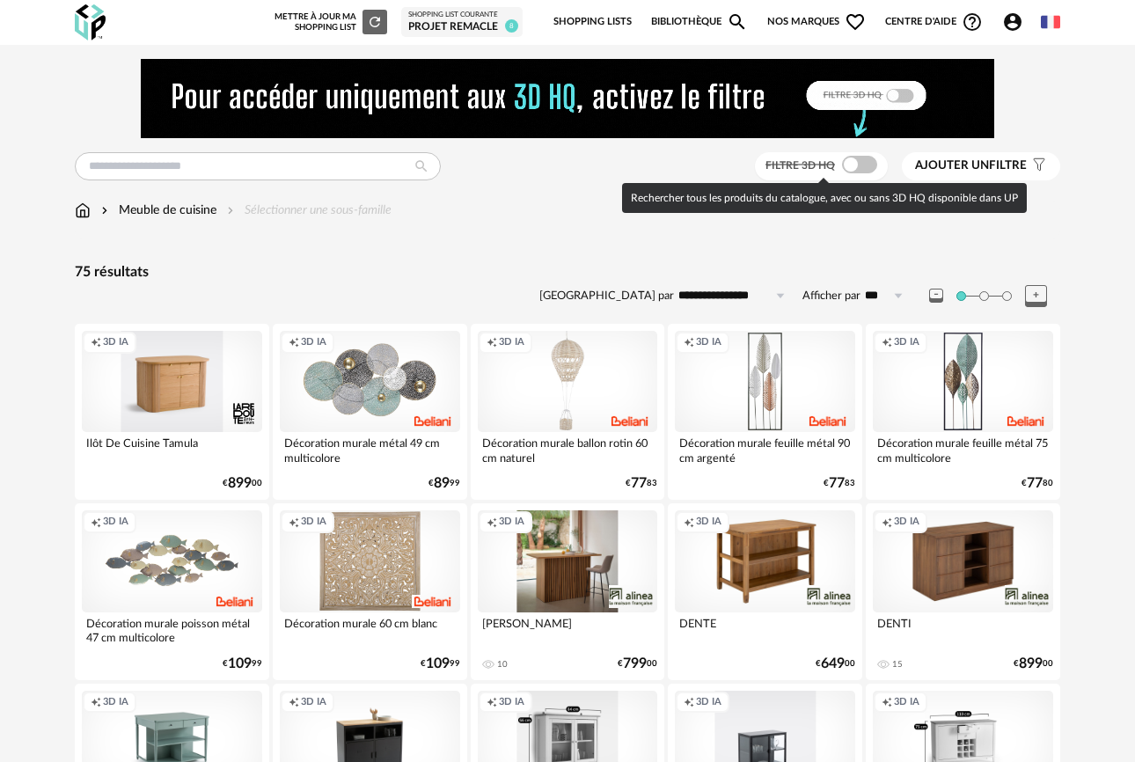
click at [861, 167] on span at bounding box center [859, 165] width 35 height 18
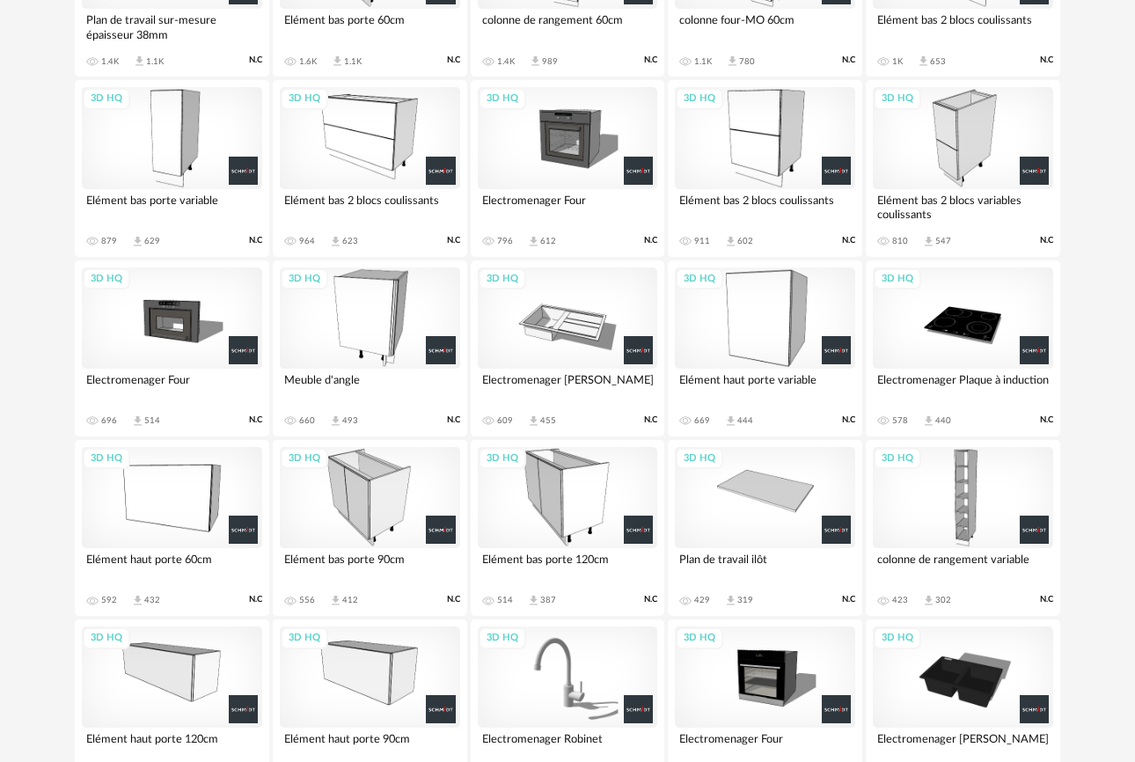
scroll to position [477, 0]
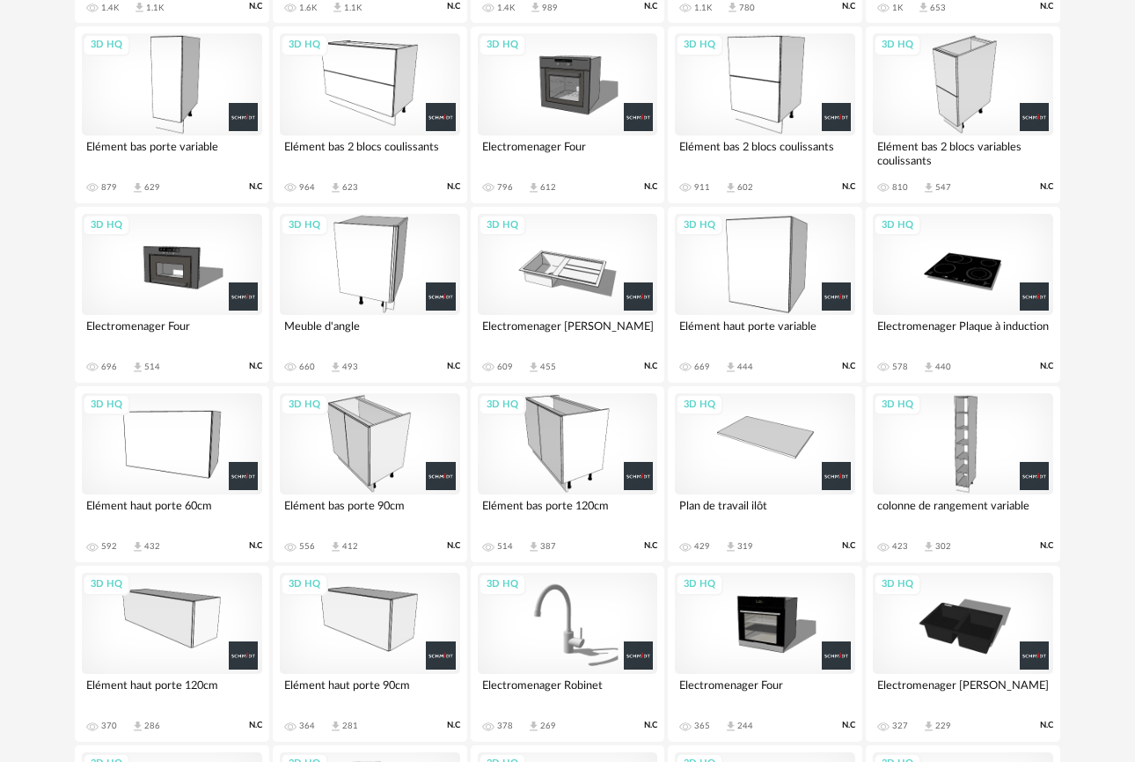
click at [737, 257] on div "3D HQ" at bounding box center [765, 264] width 180 height 101
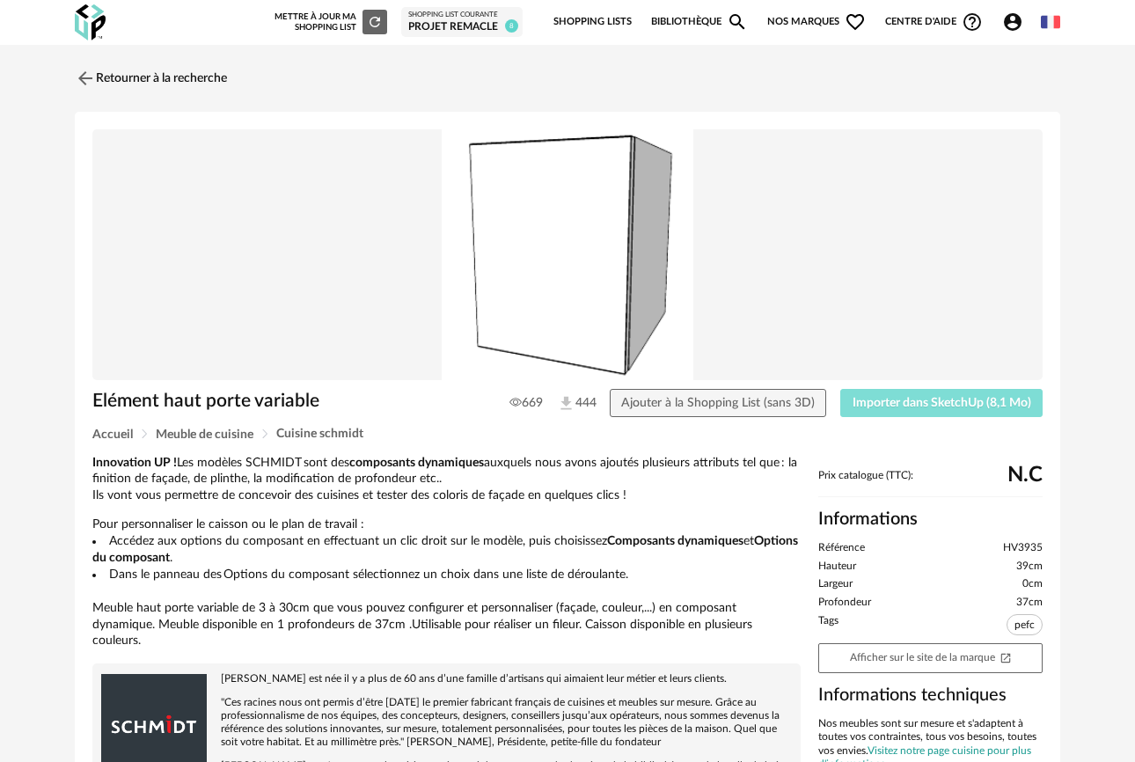
click at [910, 391] on button "Importer dans SketchUp (8,1 Mo)" at bounding box center [941, 403] width 202 height 28
